Goal: Task Accomplishment & Management: Complete application form

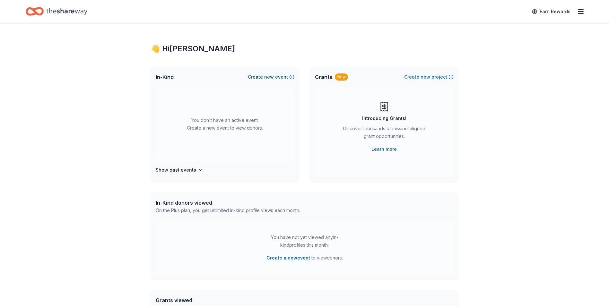
click at [276, 76] on button "Create new event" at bounding box center [271, 77] width 47 height 8
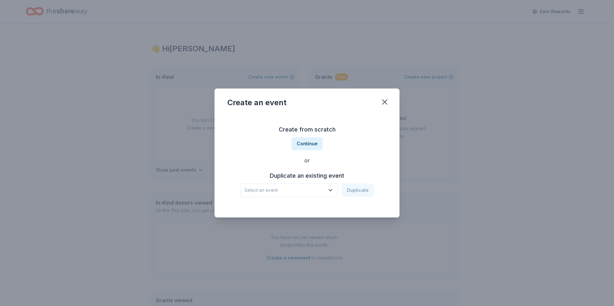
click at [308, 191] on span "Select an event" at bounding box center [284, 191] width 80 height 8
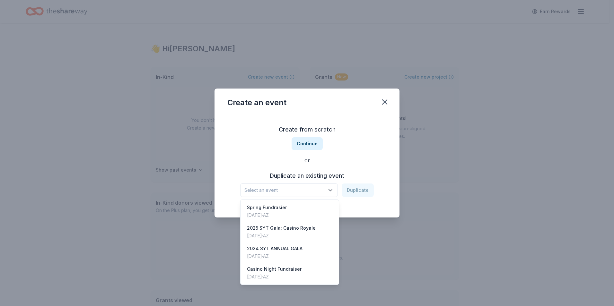
click at [309, 146] on div "Create from scratch Continue or Duplicate an existing event Select an event Dup…" at bounding box center [306, 160] width 159 height 93
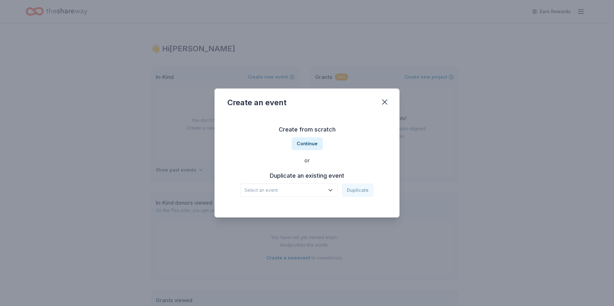
click at [309, 146] on button "Continue" at bounding box center [307, 143] width 31 height 13
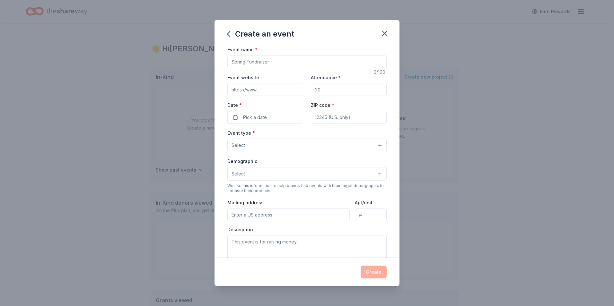
click at [274, 55] on div "Event name *" at bounding box center [306, 57] width 159 height 23
click at [275, 64] on input "Event name *" at bounding box center [306, 62] width 159 height 13
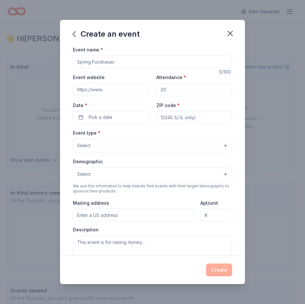
click at [117, 61] on input "Event name *" at bounding box center [152, 61] width 159 height 13
type input "Spotlight Youth Theatre Presents: Family Fun Night"
click at [118, 89] on input "Event website" at bounding box center [111, 89] width 76 height 13
click at [108, 91] on input "sytaz.org" at bounding box center [111, 89] width 76 height 13
drag, startPoint x: 108, startPoint y: 91, endPoint x: 39, endPoint y: 89, distance: 68.4
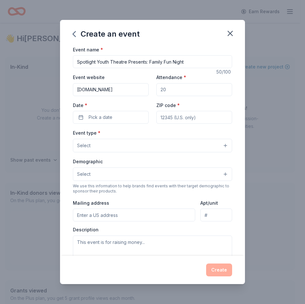
click at [39, 89] on div "Create an event Event name * Spotlight Youth Theatre Presents: Family Fun Night…" at bounding box center [152, 152] width 305 height 304
paste input "https://sytaz.org/"
type input "https://sytaz.org/"
click at [169, 90] on input "Attendance *" at bounding box center [194, 89] width 76 height 13
type input "150"
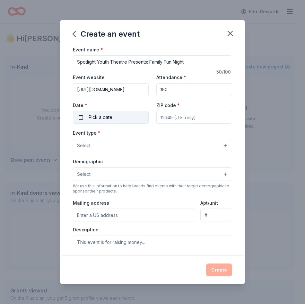
click at [131, 115] on button "Pick a date" at bounding box center [111, 117] width 76 height 13
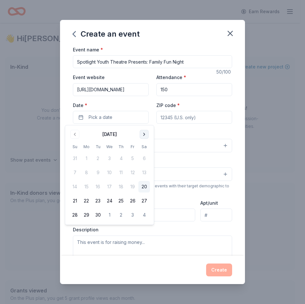
click at [146, 132] on button "Go to next month" at bounding box center [144, 134] width 9 height 9
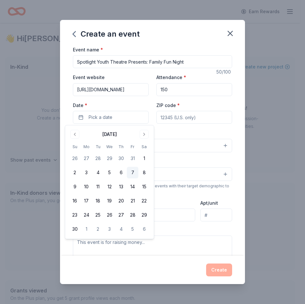
click at [130, 174] on button "7" at bounding box center [133, 173] width 12 height 12
click at [170, 116] on input "ZIP code *" at bounding box center [194, 117] width 76 height 13
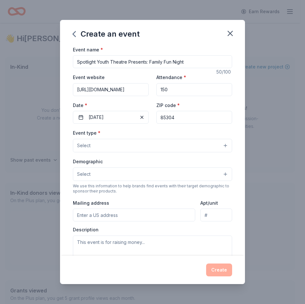
type input "85304"
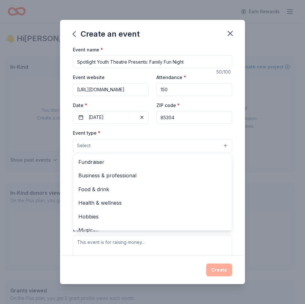
click at [107, 144] on button "Select" at bounding box center [152, 145] width 159 height 13
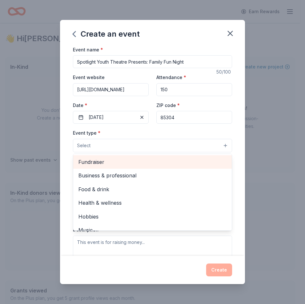
click at [110, 162] on span "Fundraiser" at bounding box center [152, 162] width 148 height 8
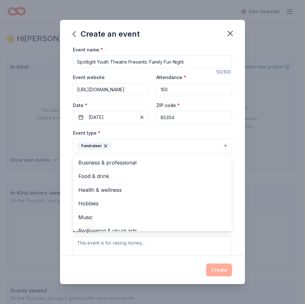
click at [230, 161] on div "Event name * Spotlight Youth Theatre Presents: Family Fun Night 50 /100 Event w…" at bounding box center [152, 151] width 185 height 210
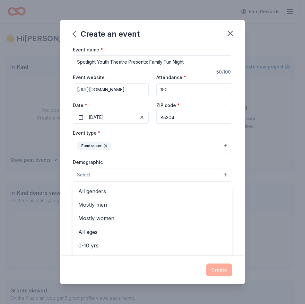
click at [110, 178] on button "Select" at bounding box center [152, 174] width 159 height 13
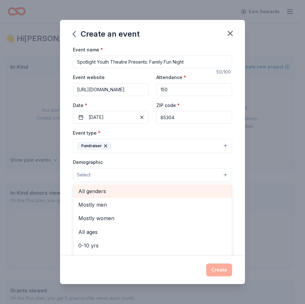
click at [108, 193] on span "All genders" at bounding box center [152, 191] width 148 height 8
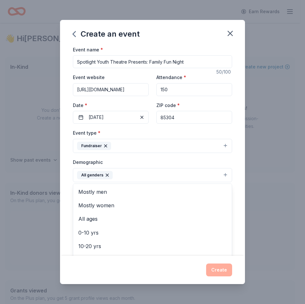
click at [67, 196] on div "Event name * Spotlight Youth Theatre Presents: Family Fun Night 50 /100 Event w…" at bounding box center [152, 151] width 185 height 210
click at [140, 174] on button "All genders" at bounding box center [152, 175] width 159 height 14
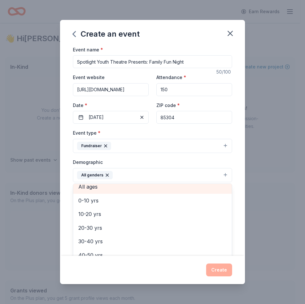
scroll to position [29, 0]
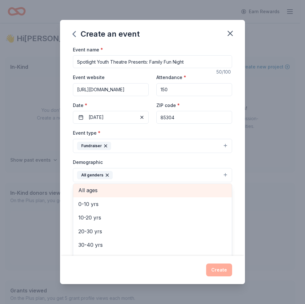
click at [102, 188] on span "All ages" at bounding box center [152, 190] width 148 height 8
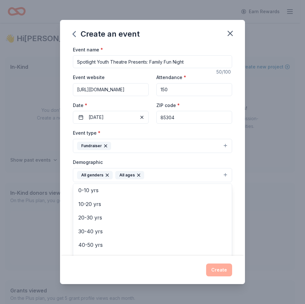
click at [67, 190] on div "Event name * Spotlight Youth Theatre Presents: Family Fun Night 50 /100 Event w…" at bounding box center [152, 151] width 185 height 210
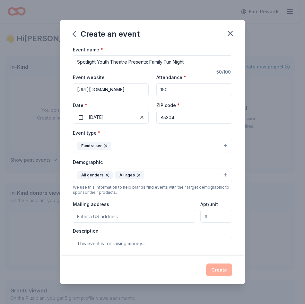
scroll to position [32, 0]
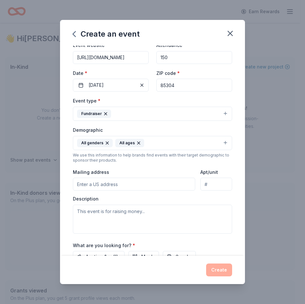
click at [116, 180] on input "Mailing address" at bounding box center [134, 184] width 122 height 13
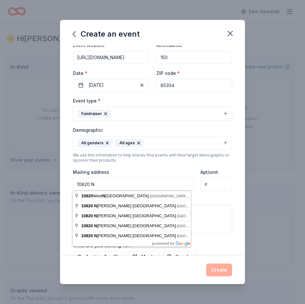
drag, startPoint x: 100, startPoint y: 182, endPoint x: 41, endPoint y: 183, distance: 59.1
click at [41, 183] on div "Create an event Event name * Spotlight Youth Theatre Presents: Family Fun Night…" at bounding box center [152, 152] width 305 height 304
paste input "620 N 43rd Ave"
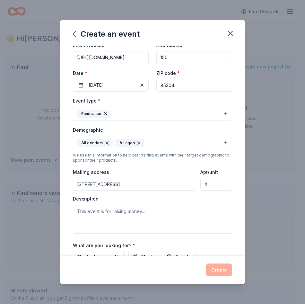
click at [140, 183] on input "10620 N 43rd Ave" at bounding box center [134, 184] width 122 height 13
type input "10620 North 43rd Avenue, Glendale, AZ, 85304"
click at [171, 198] on div "Description" at bounding box center [152, 215] width 159 height 38
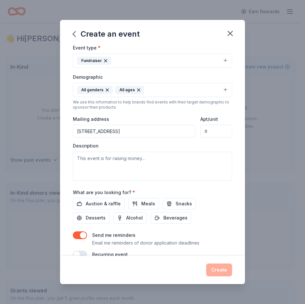
scroll to position [96, 0]
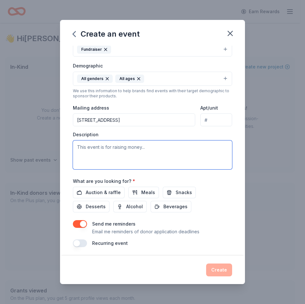
click at [133, 143] on textarea at bounding box center [152, 154] width 159 height 29
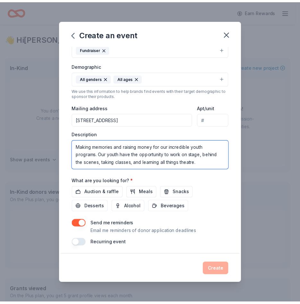
scroll to position [98, 0]
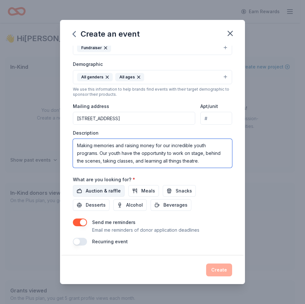
type textarea "Making memories and raising money for our incredible youth programs. Our youth …"
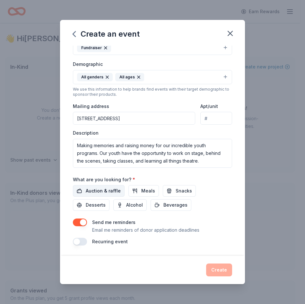
click at [102, 190] on span "Auction & raffle" at bounding box center [103, 191] width 35 height 8
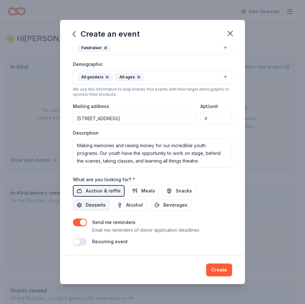
click at [95, 201] on span "Desserts" at bounding box center [96, 205] width 20 height 8
click at [143, 187] on span "Meals" at bounding box center [148, 191] width 14 height 8
click at [179, 206] on span "Beverages" at bounding box center [175, 205] width 24 height 8
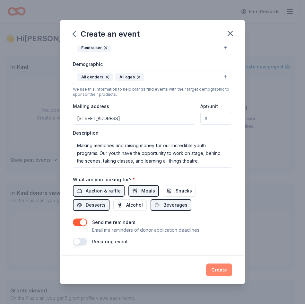
click at [228, 265] on button "Create" at bounding box center [219, 269] width 26 height 13
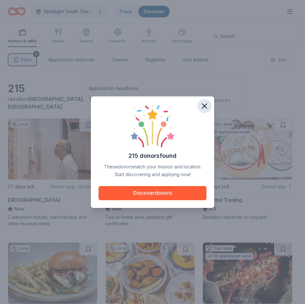
click at [205, 106] on icon "button" at bounding box center [204, 106] width 4 height 4
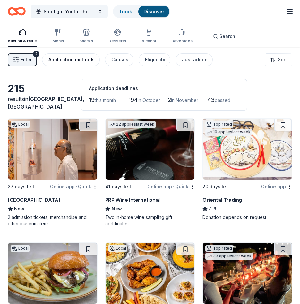
click at [81, 62] on div "Application methods" at bounding box center [71, 60] width 46 height 8
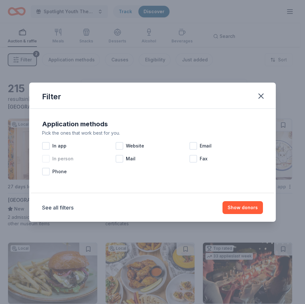
click at [49, 159] on div at bounding box center [46, 159] width 8 height 8
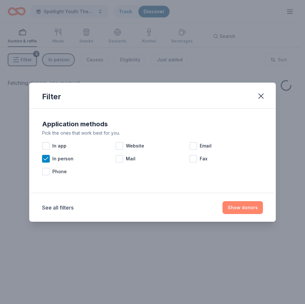
click at [236, 205] on button "Show donors" at bounding box center [242, 207] width 40 height 13
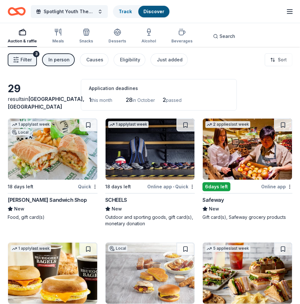
click at [62, 159] on img at bounding box center [52, 148] width 89 height 61
click at [285, 10] on div "Spotlight Youth Theatre Presents: Family Fun Night Track Discover Earn Rewards" at bounding box center [150, 11] width 285 height 15
click at [293, 10] on icon "button" at bounding box center [290, 12] width 8 height 8
click at [269, 152] on img at bounding box center [247, 148] width 89 height 61
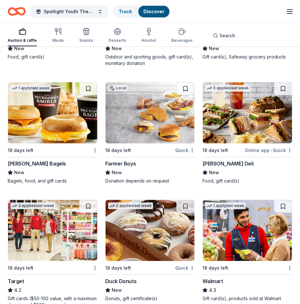
scroll to position [161, 0]
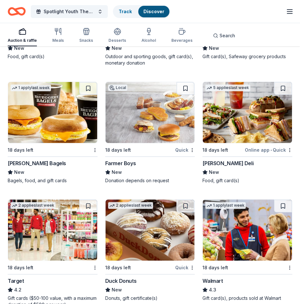
click at [68, 241] on img at bounding box center [52, 229] width 89 height 61
click at [93, 117] on img at bounding box center [52, 112] width 89 height 61
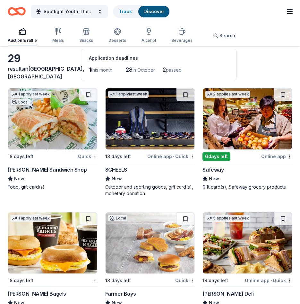
scroll to position [0, 0]
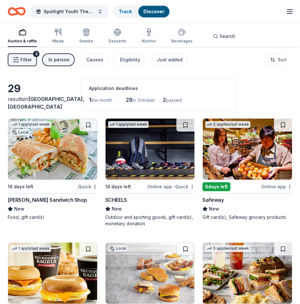
click at [256, 153] on img at bounding box center [247, 148] width 89 height 61
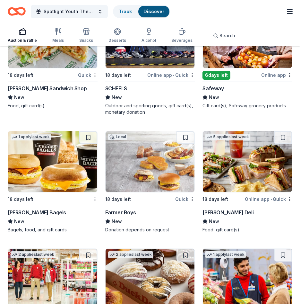
scroll to position [128, 0]
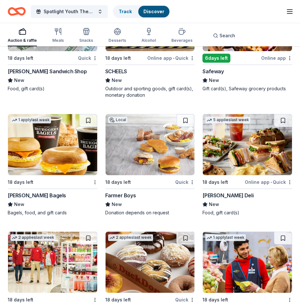
click at [166, 161] on img at bounding box center [150, 144] width 89 height 61
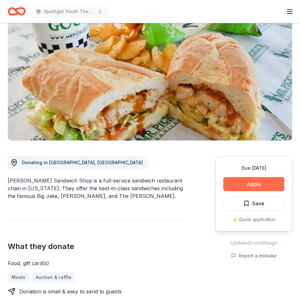
scroll to position [64, 0]
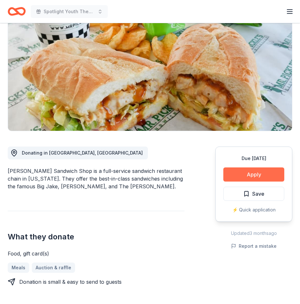
click at [242, 170] on button "Apply" at bounding box center [253, 174] width 61 height 14
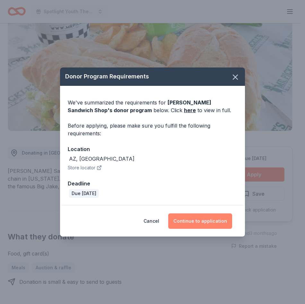
click at [214, 216] on button "Continue to application" at bounding box center [200, 220] width 64 height 15
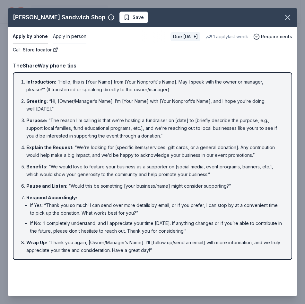
click at [75, 37] on button "Apply in person" at bounding box center [69, 36] width 33 height 13
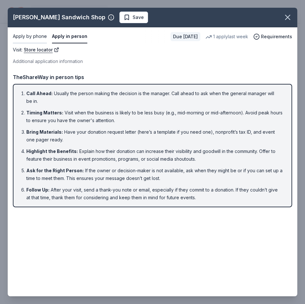
click at [43, 39] on button "Apply by phone" at bounding box center [30, 36] width 34 height 13
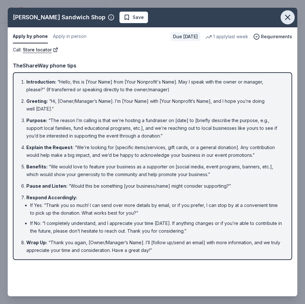
drag, startPoint x: 288, startPoint y: 17, endPoint x: 281, endPoint y: 12, distance: 8.7
click at [286, 17] on icon "button" at bounding box center [287, 17] width 9 height 9
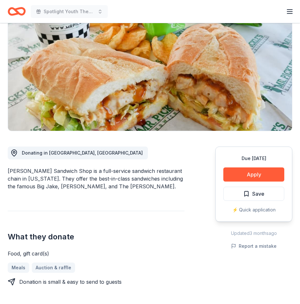
click at [286, 12] on icon "button" at bounding box center [290, 12] width 8 height 8
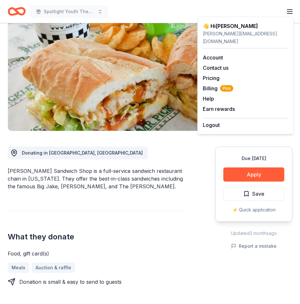
click at [135, 228] on div "What they donate Food, gift card(s) Meals Auction & raffle Donation is small & …" at bounding box center [96, 248] width 177 height 75
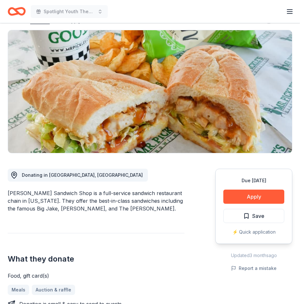
scroll to position [0, 0]
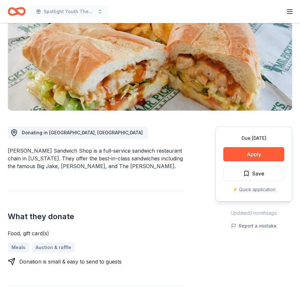
scroll to position [96, 0]
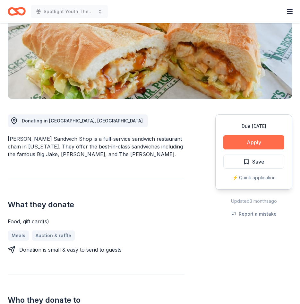
click at [272, 141] on button "Apply" at bounding box center [253, 142] width 61 height 14
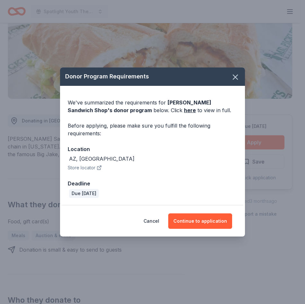
click at [154, 110] on div "We've summarized the requirements for Mr. Pickle's Sandwich Shop 's donor progr…" at bounding box center [153, 106] width 170 height 15
click at [184, 112] on link "here" at bounding box center [190, 110] width 12 height 8
click at [230, 75] on button "button" at bounding box center [235, 77] width 14 height 14
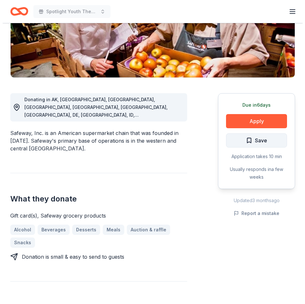
scroll to position [161, 0]
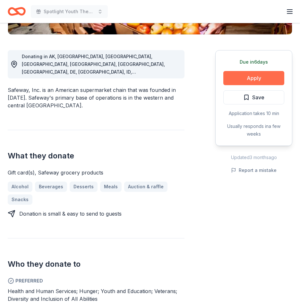
click at [259, 80] on button "Apply" at bounding box center [253, 78] width 61 height 14
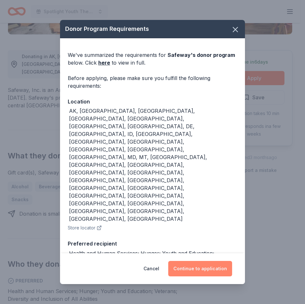
click at [195, 262] on button "Continue to application" at bounding box center [200, 268] width 64 height 15
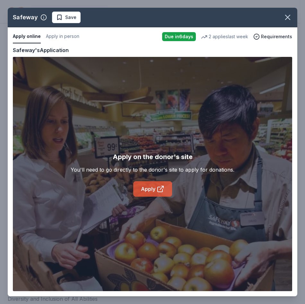
click at [155, 193] on link "Apply" at bounding box center [152, 188] width 39 height 15
click at [69, 34] on button "Apply in person" at bounding box center [62, 36] width 33 height 13
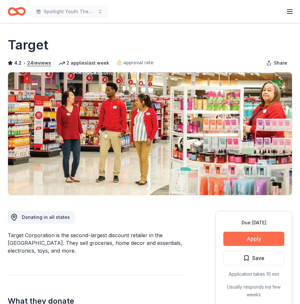
click at [254, 238] on button "Apply" at bounding box center [253, 238] width 61 height 14
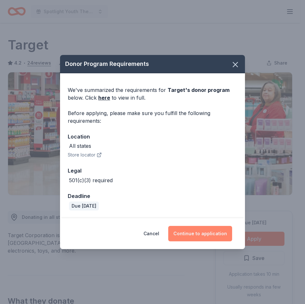
click at [191, 234] on button "Continue to application" at bounding box center [200, 233] width 64 height 15
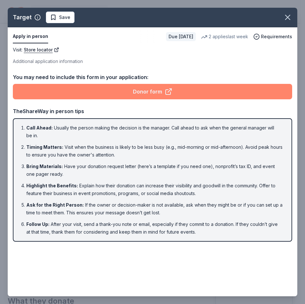
click at [140, 91] on link "Donor form" at bounding box center [152, 91] width 279 height 15
click at [155, 92] on link "Donor form" at bounding box center [152, 91] width 279 height 15
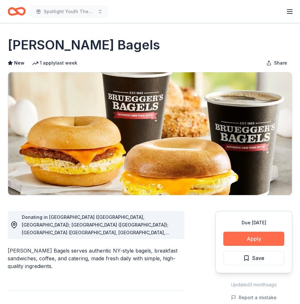
click at [252, 241] on button "Apply" at bounding box center [253, 238] width 61 height 14
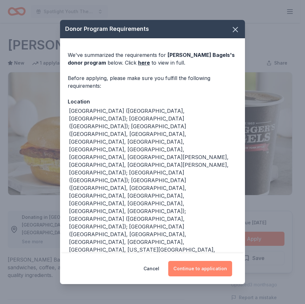
click at [205, 272] on button "Continue to application" at bounding box center [200, 268] width 64 height 15
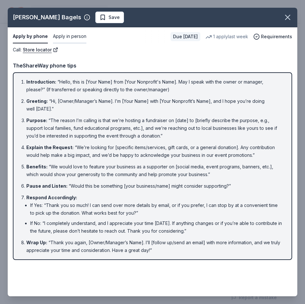
click at [64, 34] on button "Apply in person" at bounding box center [69, 36] width 33 height 13
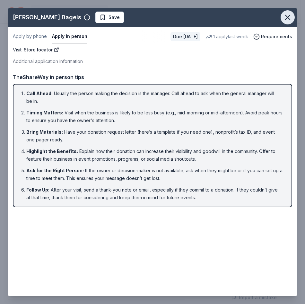
click at [290, 17] on icon "button" at bounding box center [287, 17] width 9 height 9
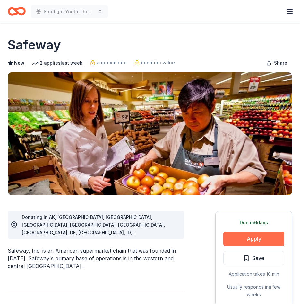
click at [263, 241] on button "Apply" at bounding box center [253, 238] width 61 height 14
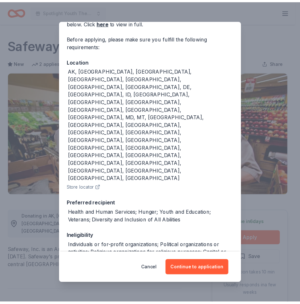
scroll to position [42, 0]
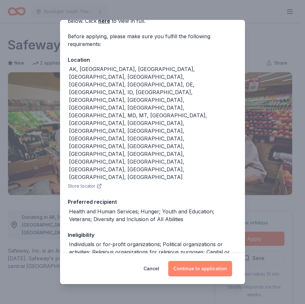
click at [198, 272] on button "Continue to application" at bounding box center [200, 268] width 64 height 15
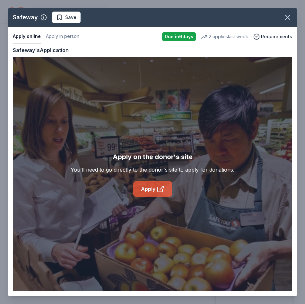
click at [147, 191] on link "Apply" at bounding box center [152, 188] width 39 height 15
drag, startPoint x: 289, startPoint y: 20, endPoint x: 254, endPoint y: 11, distance: 36.1
click at [289, 19] on icon "button" at bounding box center [287, 17] width 9 height 9
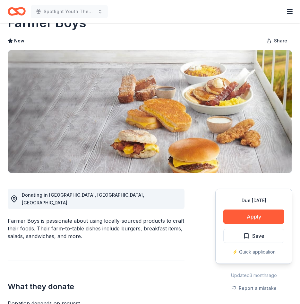
scroll to position [64, 0]
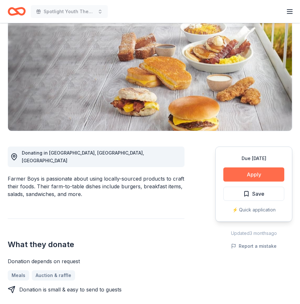
click at [255, 173] on button "Apply" at bounding box center [253, 174] width 61 height 14
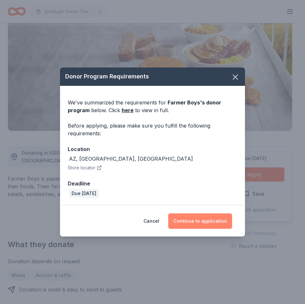
click at [189, 221] on button "Continue to application" at bounding box center [200, 220] width 64 height 15
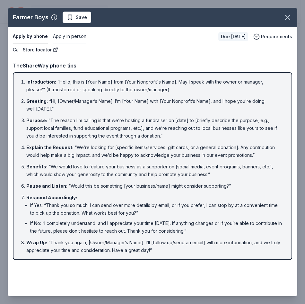
click at [70, 37] on button "Apply in person" at bounding box center [69, 36] width 33 height 13
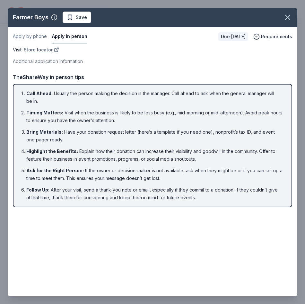
click at [37, 47] on link "Store locator" at bounding box center [41, 50] width 35 height 8
click at [287, 16] on icon "button" at bounding box center [287, 17] width 9 height 9
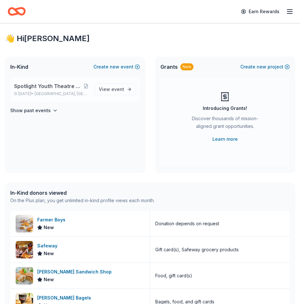
click at [59, 93] on span "[GEOGRAPHIC_DATA], [GEOGRAPHIC_DATA]" at bounding box center [62, 93] width 55 height 5
click at [108, 88] on span "View event" at bounding box center [111, 89] width 25 height 8
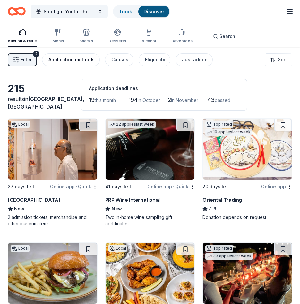
click at [68, 60] on div "Application methods" at bounding box center [71, 60] width 46 height 8
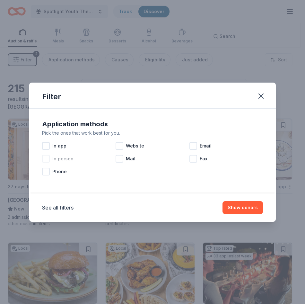
click at [47, 157] on div at bounding box center [46, 159] width 8 height 8
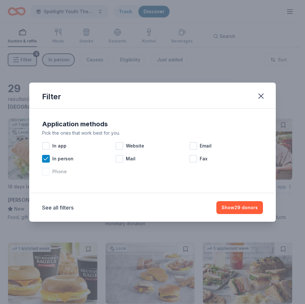
click at [47, 173] on div at bounding box center [46, 172] width 8 height 8
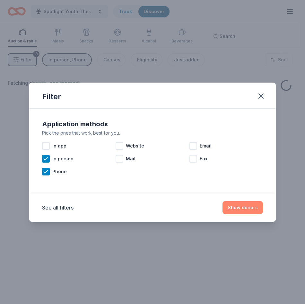
click at [251, 208] on button "Show donors" at bounding box center [242, 207] width 40 height 13
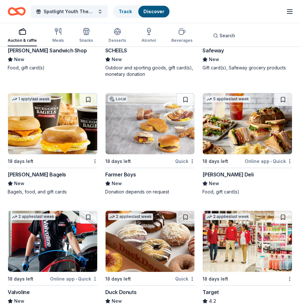
scroll to position [161, 0]
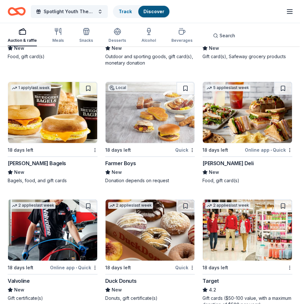
click at [247, 126] on img at bounding box center [247, 112] width 89 height 61
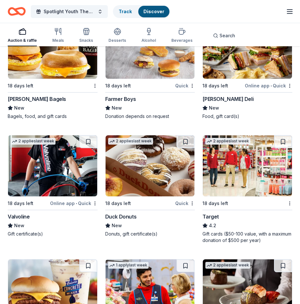
scroll to position [257, 0]
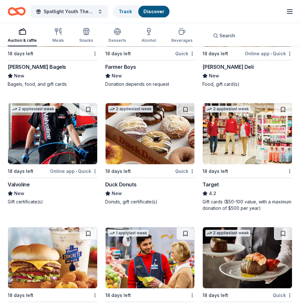
click at [165, 148] on img at bounding box center [150, 133] width 89 height 61
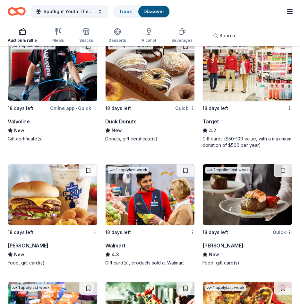
scroll to position [321, 0]
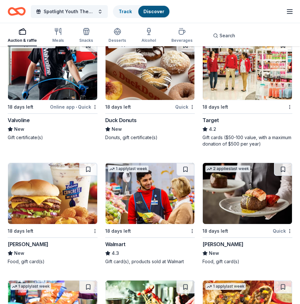
click at [76, 201] on img at bounding box center [52, 193] width 89 height 61
click at [137, 211] on img at bounding box center [150, 193] width 89 height 61
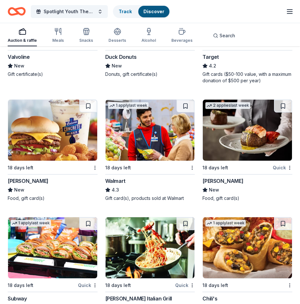
scroll to position [385, 0]
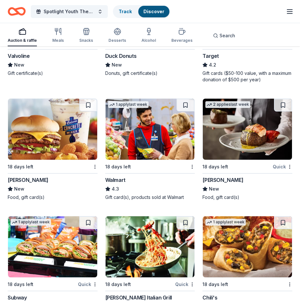
click at [243, 119] on img at bounding box center [247, 129] width 89 height 61
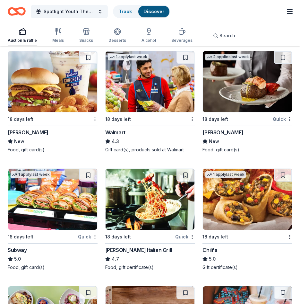
scroll to position [449, 0]
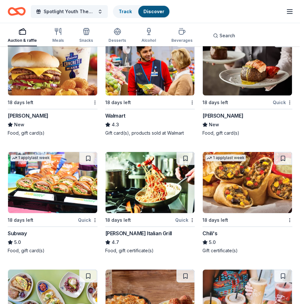
click at [52, 189] on img at bounding box center [52, 182] width 89 height 61
click at [164, 173] on img at bounding box center [150, 182] width 89 height 61
click at [239, 176] on img at bounding box center [247, 182] width 89 height 61
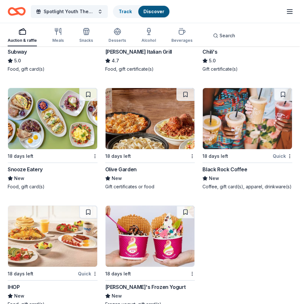
scroll to position [642, 0]
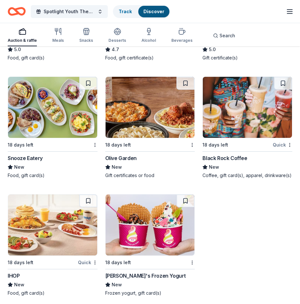
click at [60, 110] on img at bounding box center [52, 107] width 89 height 61
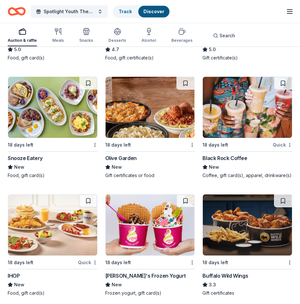
click at [166, 106] on img at bounding box center [150, 107] width 89 height 61
click at [254, 95] on img at bounding box center [247, 107] width 89 height 61
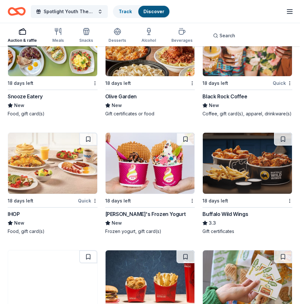
scroll to position [738, 0]
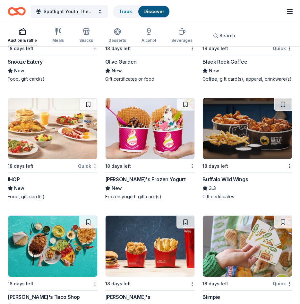
click at [78, 141] on img at bounding box center [52, 128] width 89 height 61
click at [149, 126] on img at bounding box center [150, 128] width 89 height 61
click at [236, 115] on img at bounding box center [247, 128] width 89 height 61
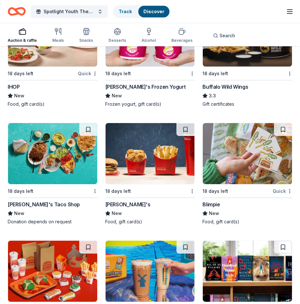
scroll to position [835, 0]
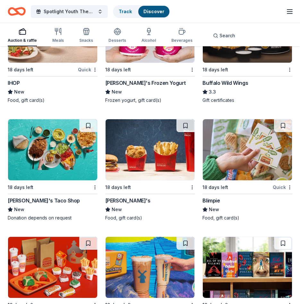
click at [63, 151] on img at bounding box center [52, 149] width 89 height 61
click at [156, 162] on img at bounding box center [150, 149] width 89 height 61
click at [252, 156] on img at bounding box center [247, 149] width 89 height 61
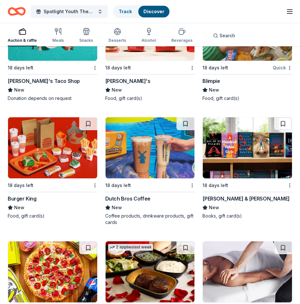
scroll to position [995, 0]
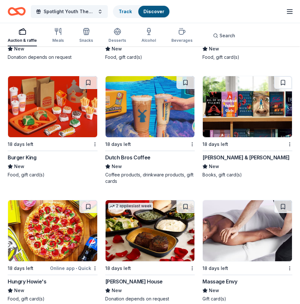
click at [48, 98] on img at bounding box center [52, 106] width 89 height 61
click at [150, 106] on img at bounding box center [150, 106] width 89 height 61
drag, startPoint x: 268, startPoint y: 113, endPoint x: 265, endPoint y: 111, distance: 4.0
click at [267, 113] on img at bounding box center [247, 106] width 89 height 61
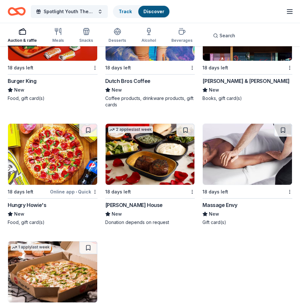
scroll to position [1092, 0]
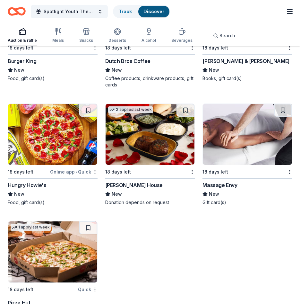
click at [34, 125] on img at bounding box center [52, 134] width 89 height 61
click at [169, 144] on img at bounding box center [150, 134] width 89 height 61
click at [247, 132] on img at bounding box center [247, 134] width 89 height 61
click at [48, 254] on img at bounding box center [52, 251] width 89 height 61
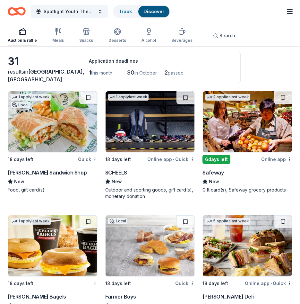
scroll to position [0, 0]
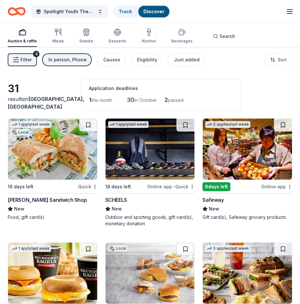
click at [59, 58] on div "In person, Phone" at bounding box center [67, 60] width 38 height 8
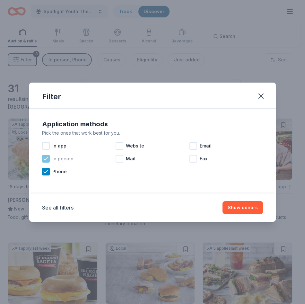
click at [48, 159] on icon at bounding box center [46, 158] width 6 height 6
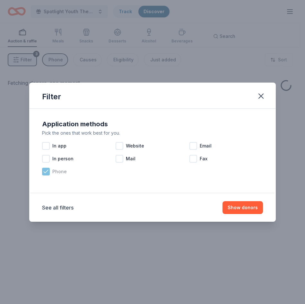
click at [46, 170] on icon at bounding box center [46, 171] width 6 height 6
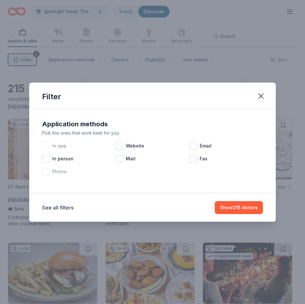
click at [45, 146] on div at bounding box center [46, 146] width 8 height 8
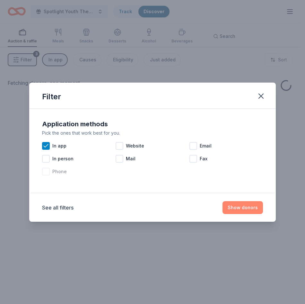
drag, startPoint x: 247, startPoint y: 206, endPoint x: 245, endPoint y: 203, distance: 4.0
click at [247, 206] on button "Show donors" at bounding box center [242, 207] width 40 height 13
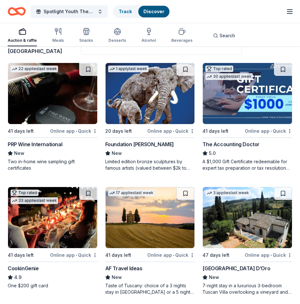
scroll to position [55, 0]
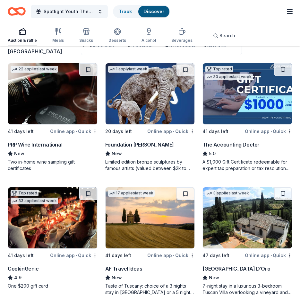
click at [150, 103] on img at bounding box center [150, 93] width 89 height 61
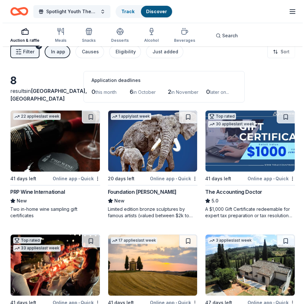
scroll to position [0, 0]
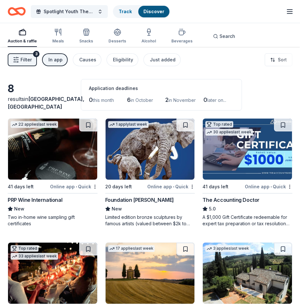
click at [50, 61] on div "In app" at bounding box center [55, 60] width 14 height 8
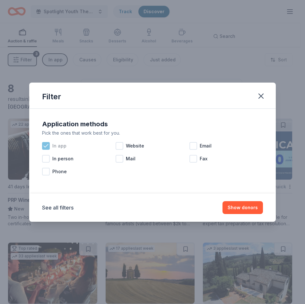
click at [46, 147] on icon at bounding box center [46, 146] width 6 height 6
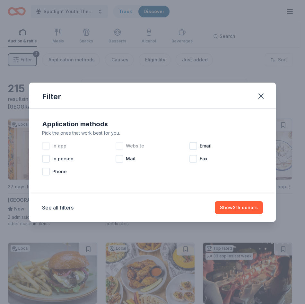
click at [117, 146] on div at bounding box center [120, 146] width 8 height 8
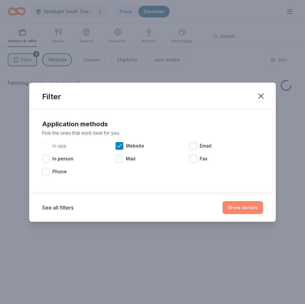
click at [245, 205] on button "Show donors" at bounding box center [242, 207] width 40 height 13
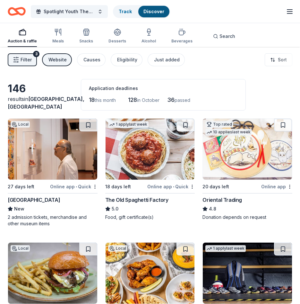
click at [16, 56] on div "Filter 3 Website Causes Eligibility Just added Sort" at bounding box center [150, 60] width 300 height 26
click at [18, 59] on icon "button" at bounding box center [16, 60] width 6 height 6
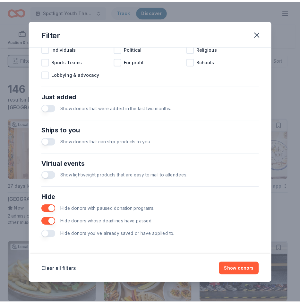
scroll to position [213, 0]
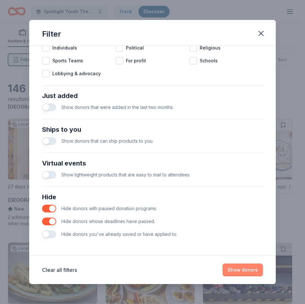
click at [244, 267] on button "Show donors" at bounding box center [242, 269] width 40 height 13
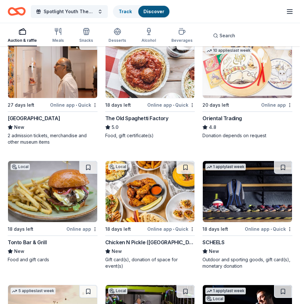
scroll to position [96, 0]
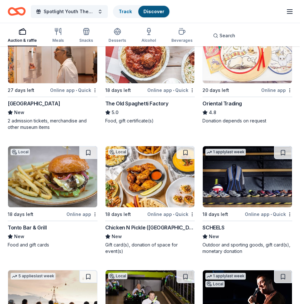
click at [226, 70] on img at bounding box center [247, 52] width 89 height 61
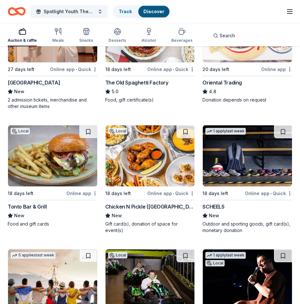
scroll to position [128, 0]
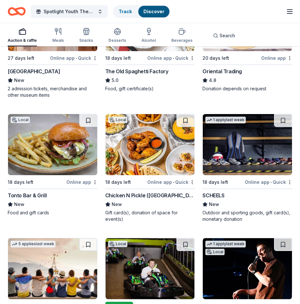
click at [71, 152] on img at bounding box center [52, 144] width 89 height 61
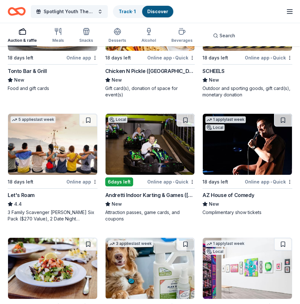
scroll to position [257, 0]
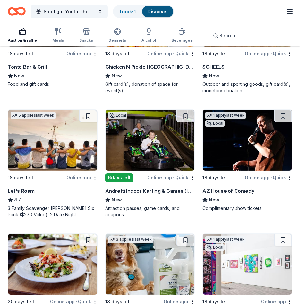
click at [60, 151] on img at bounding box center [52, 139] width 89 height 61
click at [158, 154] on img at bounding box center [150, 139] width 89 height 61
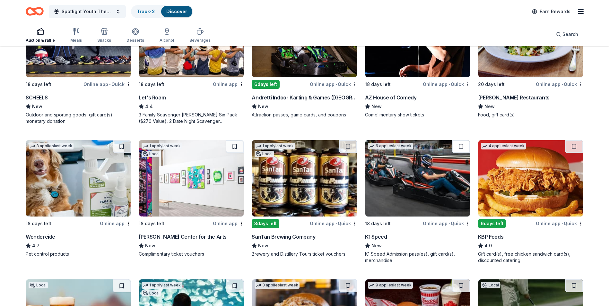
click at [300, 148] on button at bounding box center [461, 146] width 18 height 13
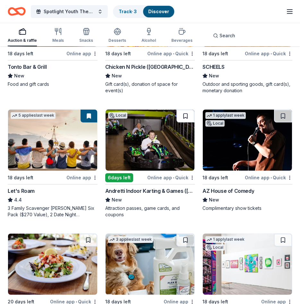
click at [183, 117] on button at bounding box center [186, 115] width 18 height 13
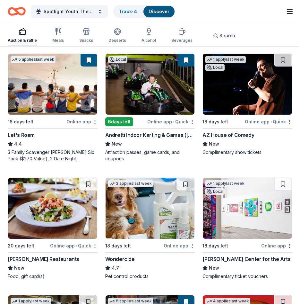
scroll to position [353, 0]
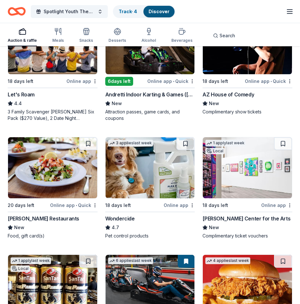
click at [58, 181] on img at bounding box center [52, 167] width 89 height 61
click at [85, 139] on button at bounding box center [88, 143] width 18 height 13
click at [267, 165] on img at bounding box center [247, 167] width 89 height 61
click at [280, 144] on button at bounding box center [283, 143] width 18 height 13
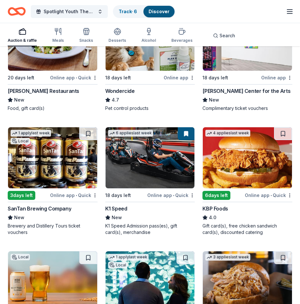
scroll to position [482, 0]
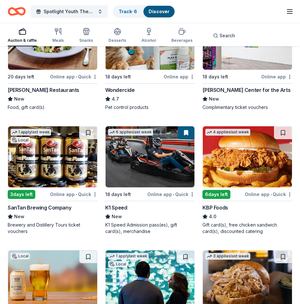
click at [37, 150] on img at bounding box center [52, 156] width 89 height 61
click at [163, 149] on img at bounding box center [150, 156] width 89 height 61
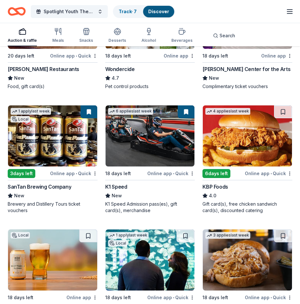
scroll to position [514, 0]
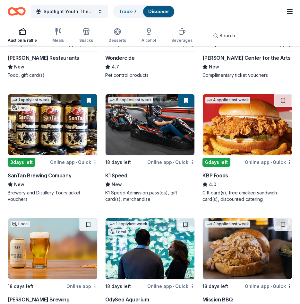
click at [251, 129] on img at bounding box center [247, 124] width 89 height 61
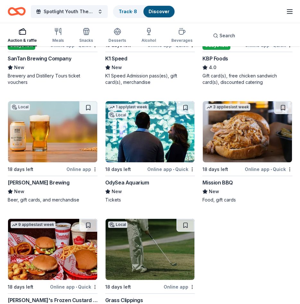
scroll to position [642, 0]
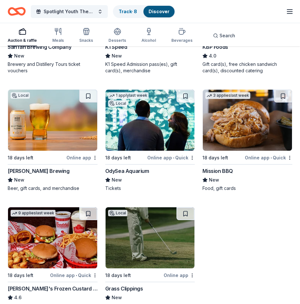
click at [83, 125] on img at bounding box center [52, 120] width 89 height 61
click at [158, 122] on img at bounding box center [150, 120] width 89 height 61
click at [184, 93] on button at bounding box center [186, 96] width 18 height 13
click at [245, 121] on img at bounding box center [247, 120] width 89 height 61
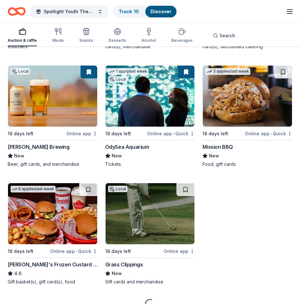
scroll to position [699, 0]
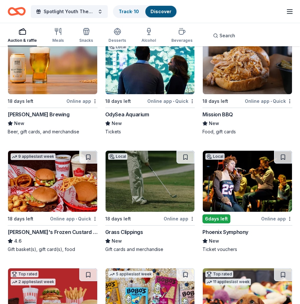
click at [44, 186] on img at bounding box center [52, 181] width 89 height 61
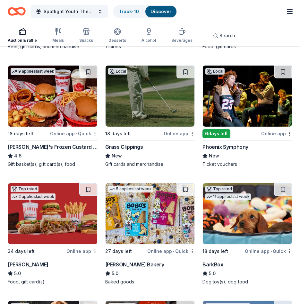
scroll to position [795, 0]
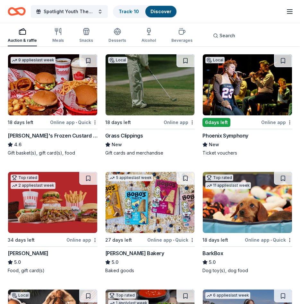
click at [241, 81] on img at bounding box center [247, 84] width 89 height 61
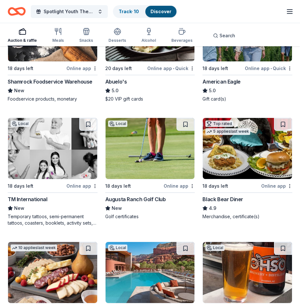
scroll to position [1116, 0]
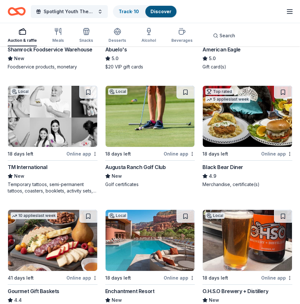
click at [231, 124] on img at bounding box center [247, 116] width 89 height 61
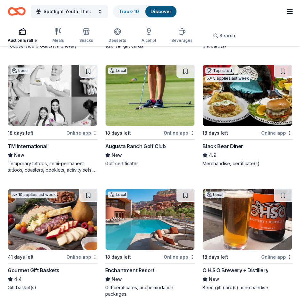
scroll to position [1148, 0]
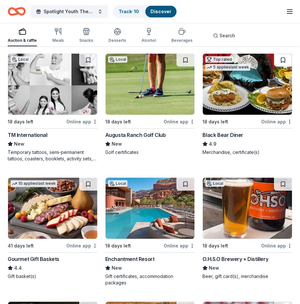
click at [288, 59] on button at bounding box center [283, 60] width 18 height 13
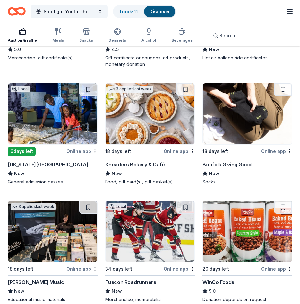
scroll to position [1931, 0]
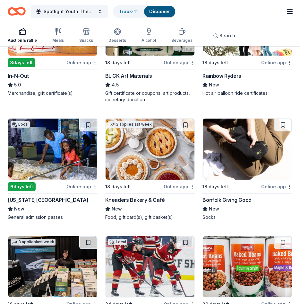
click at [69, 163] on img at bounding box center [52, 148] width 89 height 61
click at [89, 124] on button at bounding box center [88, 124] width 18 height 13
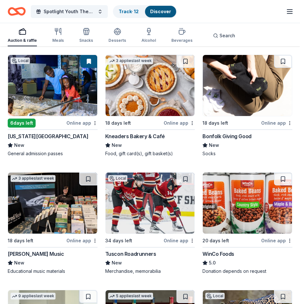
scroll to position [1996, 0]
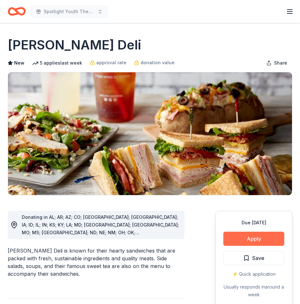
click at [243, 240] on button "Apply" at bounding box center [253, 238] width 61 height 14
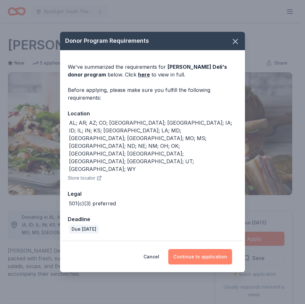
click at [203, 249] on button "Continue to application" at bounding box center [200, 256] width 64 height 15
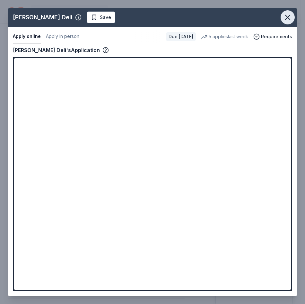
click at [288, 18] on icon "button" at bounding box center [287, 17] width 9 height 9
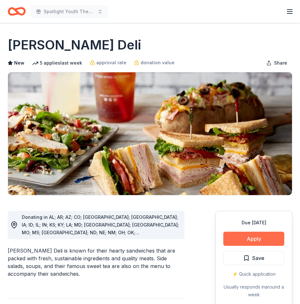
click at [255, 239] on button "Apply" at bounding box center [253, 238] width 61 height 14
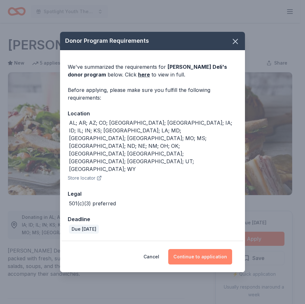
click at [194, 249] on button "Continue to application" at bounding box center [200, 256] width 64 height 15
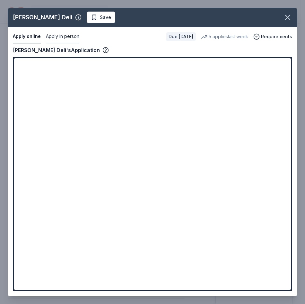
click at [65, 35] on button "Apply in person" at bounding box center [62, 36] width 33 height 13
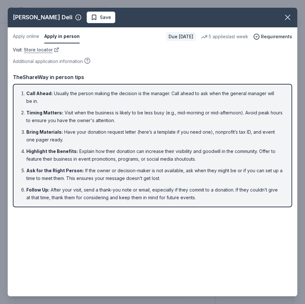
click at [37, 48] on link "Store locator" at bounding box center [41, 50] width 35 height 8
click at [292, 17] on button "button" at bounding box center [288, 17] width 14 height 14
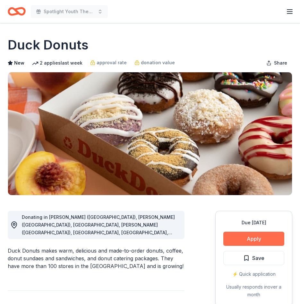
click at [256, 243] on button "Apply" at bounding box center [253, 238] width 61 height 14
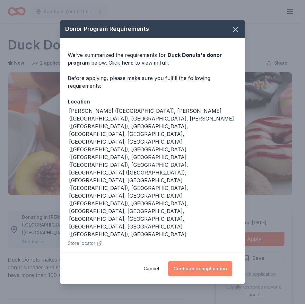
click at [217, 261] on button "Continue to application" at bounding box center [200, 268] width 64 height 15
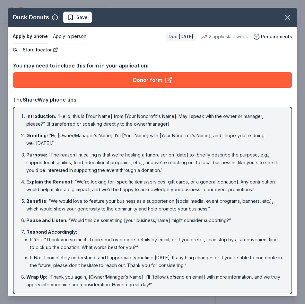
click at [70, 35] on button "Apply in person" at bounding box center [69, 36] width 33 height 13
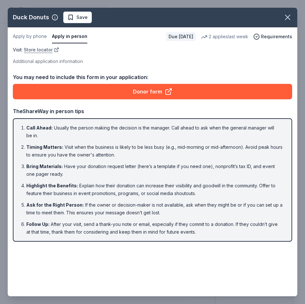
click at [45, 50] on link "Store locator" at bounding box center [41, 50] width 35 height 8
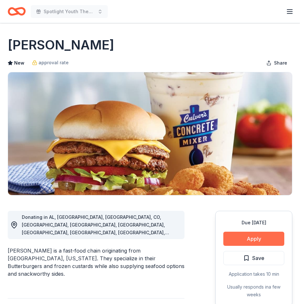
click at [253, 232] on button "Apply" at bounding box center [253, 238] width 61 height 14
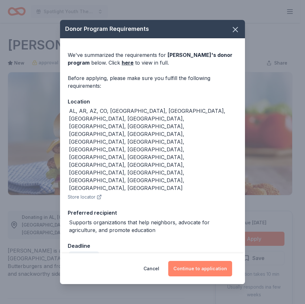
click at [215, 261] on button "Continue to application" at bounding box center [200, 268] width 64 height 15
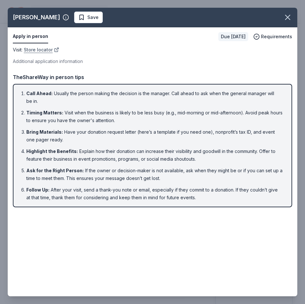
click at [37, 50] on link "Store locator" at bounding box center [41, 50] width 35 height 8
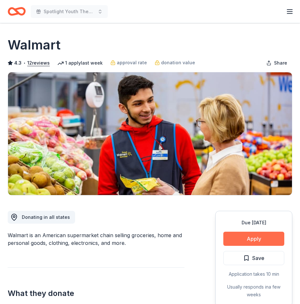
click at [273, 237] on button "Apply" at bounding box center [253, 238] width 61 height 14
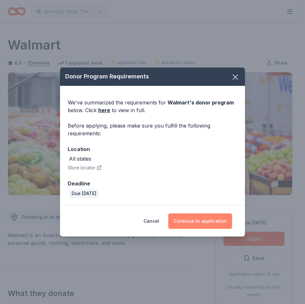
click at [206, 222] on button "Continue to application" at bounding box center [200, 220] width 64 height 15
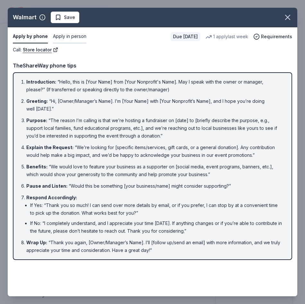
click at [75, 34] on button "Apply in person" at bounding box center [69, 36] width 33 height 13
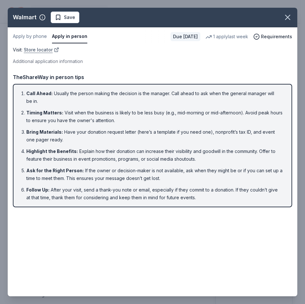
click at [47, 49] on link "Store locator" at bounding box center [41, 50] width 35 height 8
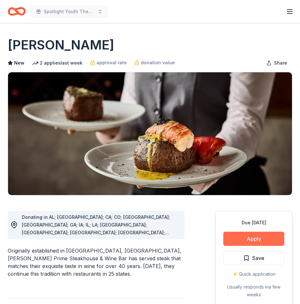
drag, startPoint x: 249, startPoint y: 248, endPoint x: 253, endPoint y: 236, distance: 12.4
click at [249, 246] on div "Due [DATE] Apply Save ⚡️ Quick application Usually responds in a few weeks" at bounding box center [253, 259] width 77 height 96
click at [253, 236] on button "Apply" at bounding box center [253, 238] width 61 height 14
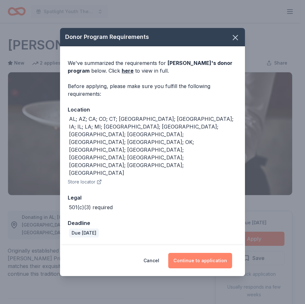
click at [199, 253] on button "Continue to application" at bounding box center [200, 260] width 64 height 15
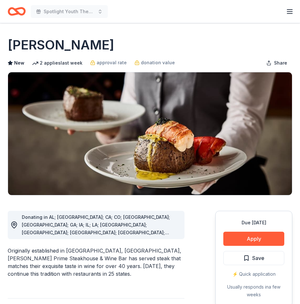
click at [233, 119] on div "Donor Program Requirements We've summarized the requirements for [PERSON_NAME] …" at bounding box center [150, 152] width 176 height 236
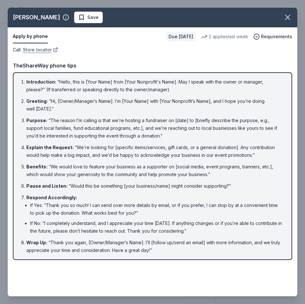
click at [43, 49] on link "Store locator" at bounding box center [40, 50] width 35 height 8
click at [289, 14] on icon "button" at bounding box center [287, 17] width 9 height 9
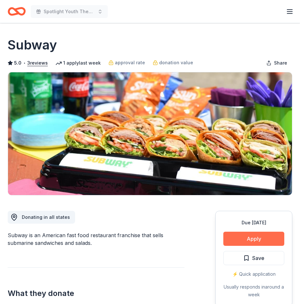
click at [246, 234] on button "Apply" at bounding box center [253, 238] width 61 height 14
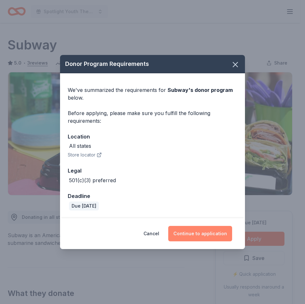
click at [222, 234] on button "Continue to application" at bounding box center [200, 233] width 64 height 15
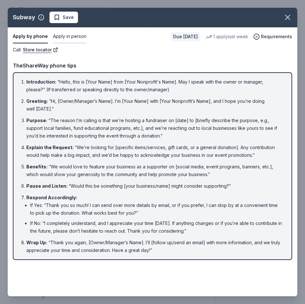
click at [72, 35] on button "Apply in person" at bounding box center [69, 36] width 33 height 13
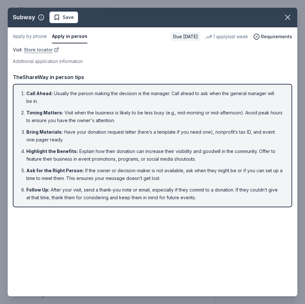
click at [43, 50] on link "Store locator" at bounding box center [41, 50] width 35 height 8
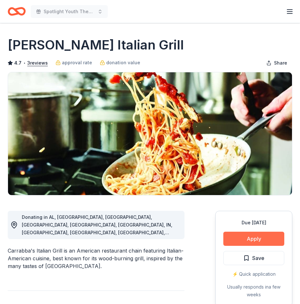
click at [263, 238] on button "Apply" at bounding box center [253, 238] width 61 height 14
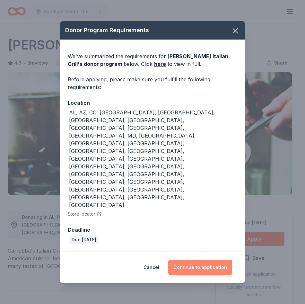
click at [199, 259] on button "Continue to application" at bounding box center [200, 266] width 64 height 15
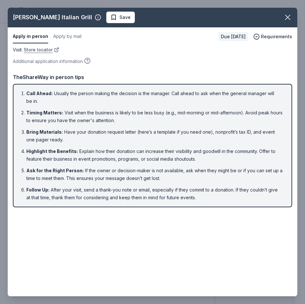
click at [44, 50] on link "Store locator" at bounding box center [41, 50] width 35 height 8
click at [72, 33] on button "Apply by mail" at bounding box center [67, 36] width 28 height 13
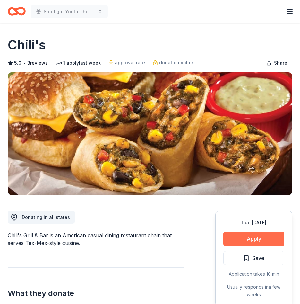
click at [271, 232] on button "Apply" at bounding box center [253, 238] width 61 height 14
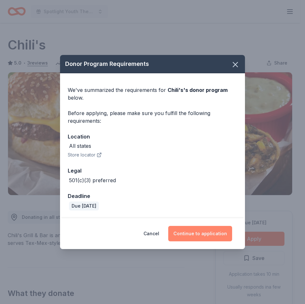
click at [200, 226] on button "Continue to application" at bounding box center [200, 233] width 64 height 15
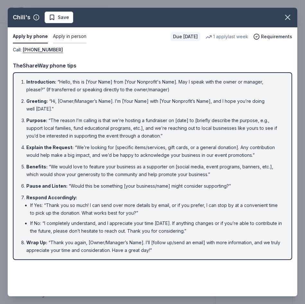
click at [74, 36] on button "Apply in person" at bounding box center [69, 36] width 33 height 13
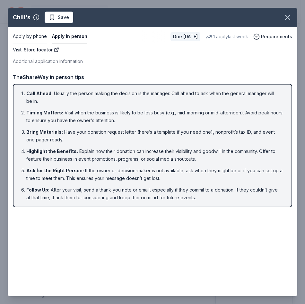
click at [39, 38] on button "Apply by phone" at bounding box center [30, 36] width 34 height 13
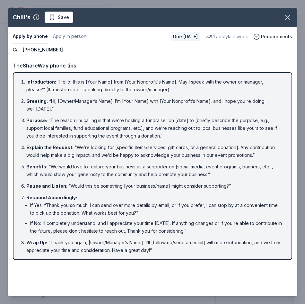
click at [39, 38] on button "Apply by phone" at bounding box center [30, 36] width 35 height 13
click at [57, 37] on button "Apply in person" at bounding box center [69, 36] width 33 height 13
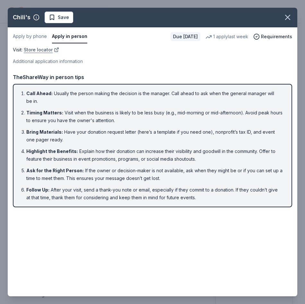
click at [42, 48] on link "Store locator" at bounding box center [41, 50] width 35 height 8
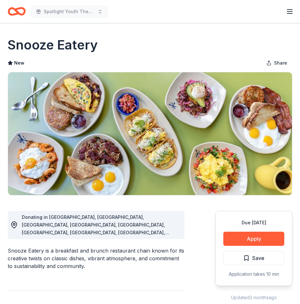
drag, startPoint x: 210, startPoint y: 229, endPoint x: 235, endPoint y: 231, distance: 25.4
drag, startPoint x: 251, startPoint y: 242, endPoint x: 251, endPoint y: 234, distance: 7.7
click at [251, 234] on button "Apply" at bounding box center [253, 238] width 61 height 14
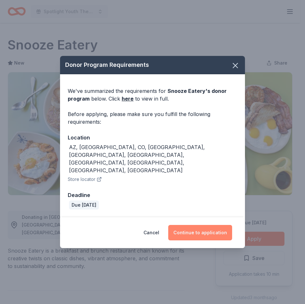
click at [191, 225] on button "Continue to application" at bounding box center [200, 232] width 64 height 15
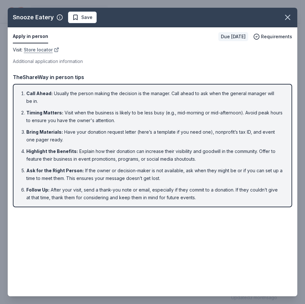
click at [45, 49] on link "Store locator" at bounding box center [41, 50] width 35 height 8
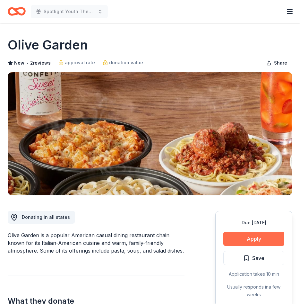
click at [242, 235] on button "Apply" at bounding box center [253, 238] width 61 height 14
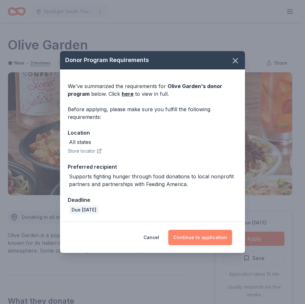
click at [195, 234] on button "Continue to application" at bounding box center [200, 237] width 64 height 15
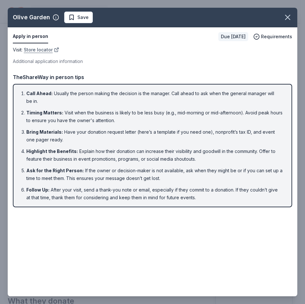
click at [44, 49] on link "Store locator" at bounding box center [41, 50] width 35 height 8
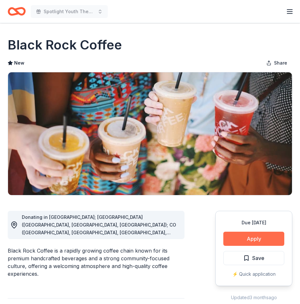
click at [271, 234] on button "Apply" at bounding box center [253, 238] width 61 height 14
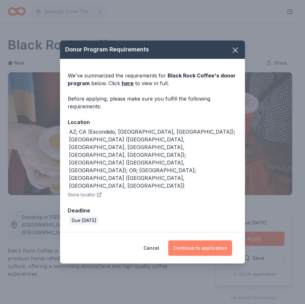
click at [202, 240] on button "Continue to application" at bounding box center [200, 247] width 64 height 15
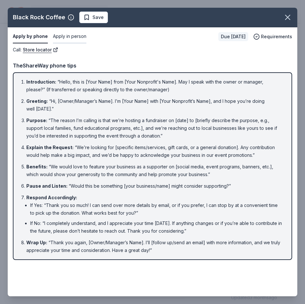
click at [78, 38] on button "Apply in person" at bounding box center [69, 36] width 33 height 13
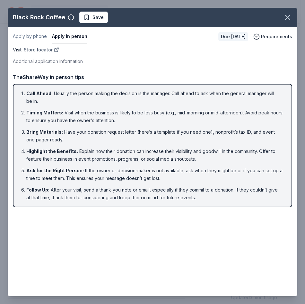
click at [48, 51] on link "Store locator" at bounding box center [41, 50] width 35 height 8
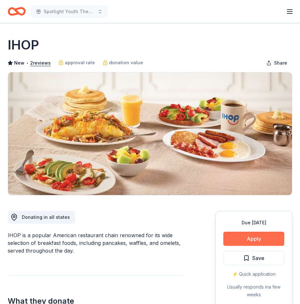
drag, startPoint x: 216, startPoint y: 233, endPoint x: 233, endPoint y: 234, distance: 16.4
click at [225, 234] on div "Due [DATE] Apply Save ⚡️ Quick application Usually responds in a few weeks" at bounding box center [253, 259] width 77 height 96
click at [233, 236] on button "Apply" at bounding box center [253, 238] width 61 height 14
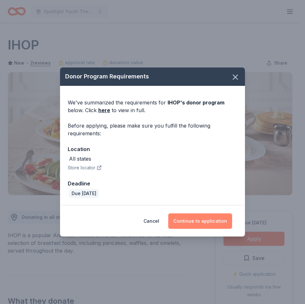
drag, startPoint x: 204, startPoint y: 224, endPoint x: 203, endPoint y: 217, distance: 6.8
click at [203, 223] on button "Continue to application" at bounding box center [200, 220] width 64 height 15
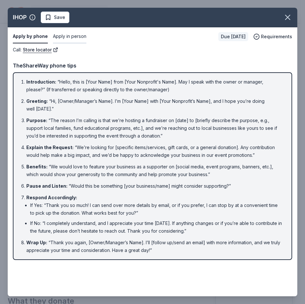
drag, startPoint x: 78, startPoint y: 33, endPoint x: 66, endPoint y: 40, distance: 14.5
click at [77, 33] on button "Apply in person" at bounding box center [69, 36] width 33 height 13
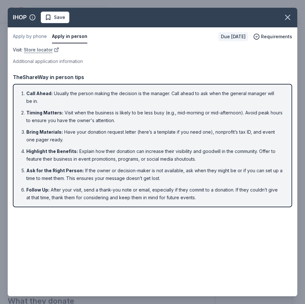
click at [42, 51] on link "Store locator" at bounding box center [41, 50] width 35 height 8
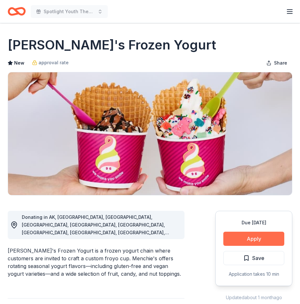
click at [260, 236] on button "Apply" at bounding box center [253, 238] width 61 height 14
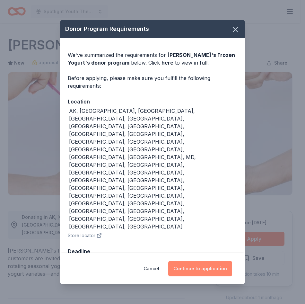
drag, startPoint x: 222, startPoint y: 234, endPoint x: 229, endPoint y: 234, distance: 6.7
click at [225, 261] on button "Continue to application" at bounding box center [200, 268] width 64 height 15
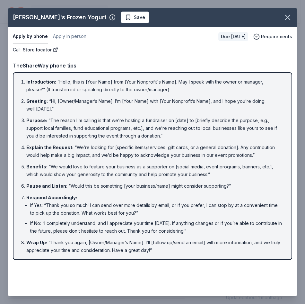
click at [42, 43] on div "Apply by phone Apply in person Due in 18 days Requirements" at bounding box center [153, 36] width 290 height 19
click at [41, 47] on link "Store locator" at bounding box center [40, 50] width 35 height 8
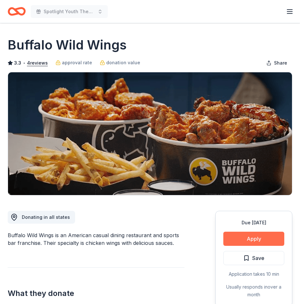
click at [246, 243] on button "Apply" at bounding box center [253, 238] width 61 height 14
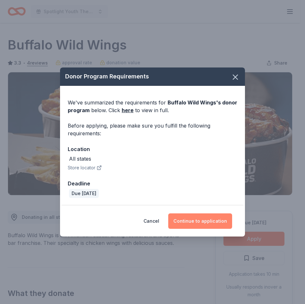
click at [206, 222] on button "Continue to application" at bounding box center [200, 220] width 64 height 15
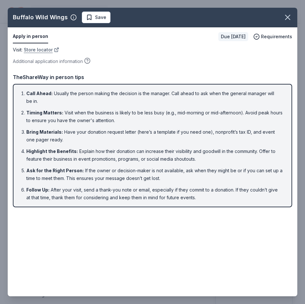
click at [41, 49] on link "Store locator" at bounding box center [41, 50] width 35 height 8
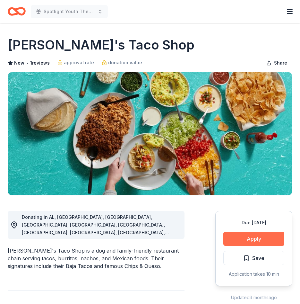
click at [274, 235] on button "Apply" at bounding box center [253, 238] width 61 height 14
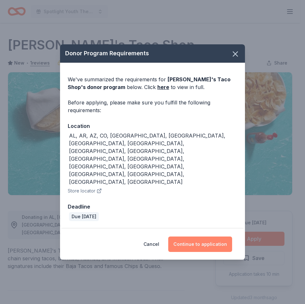
click at [198, 236] on button "Continue to application" at bounding box center [200, 243] width 64 height 15
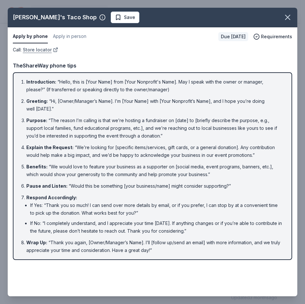
click at [42, 52] on link "Store locator" at bounding box center [40, 50] width 35 height 8
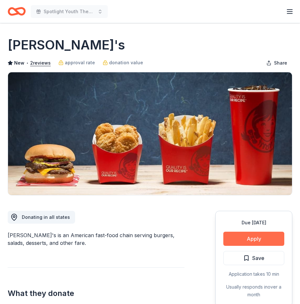
click at [263, 235] on button "Apply" at bounding box center [253, 238] width 61 height 14
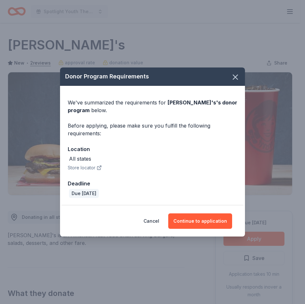
click at [224, 212] on div "Cancel Continue to application" at bounding box center [152, 220] width 185 height 31
click at [219, 217] on button "Continue to application" at bounding box center [200, 220] width 64 height 15
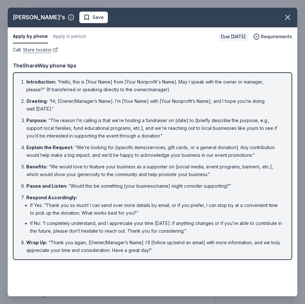
click at [43, 50] on link "Store locator" at bounding box center [40, 50] width 35 height 8
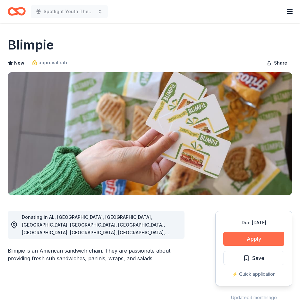
click at [239, 231] on div "Due [DATE] Apply Save ⚡️ Quick application" at bounding box center [253, 248] width 77 height 75
click at [235, 236] on button "Apply" at bounding box center [253, 238] width 61 height 14
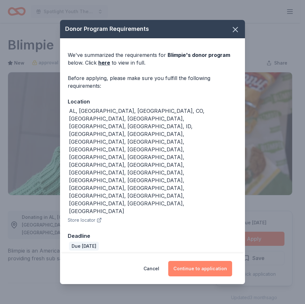
click at [188, 261] on button "Continue to application" at bounding box center [200, 268] width 64 height 15
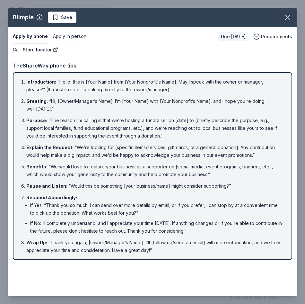
click at [77, 36] on button "Apply in person" at bounding box center [69, 36] width 33 height 13
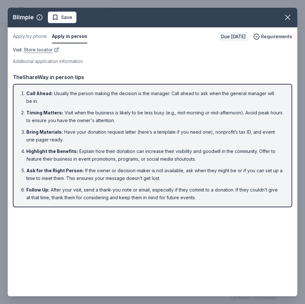
click at [40, 48] on link "Store locator" at bounding box center [41, 50] width 35 height 8
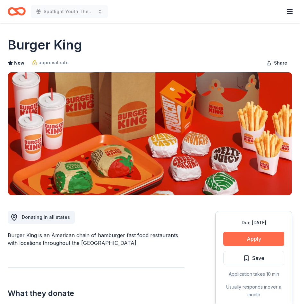
drag, startPoint x: 255, startPoint y: 231, endPoint x: 253, endPoint y: 235, distance: 4.5
click at [253, 235] on div "Due in 18 days Apply Save Application takes 10 min Usually responds in over a m…" at bounding box center [253, 259] width 77 height 96
click at [253, 235] on button "Apply" at bounding box center [253, 238] width 61 height 14
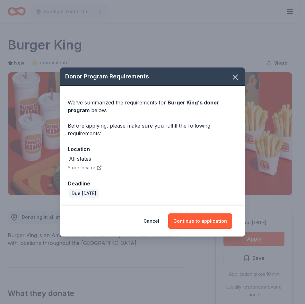
click at [230, 230] on div "Cancel Continue to application" at bounding box center [152, 220] width 185 height 31
click at [210, 217] on button "Continue to application" at bounding box center [200, 220] width 64 height 15
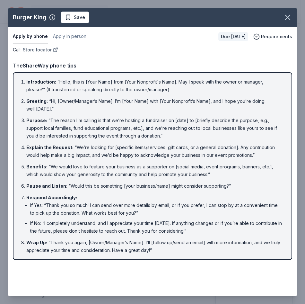
click at [41, 50] on link "Store locator" at bounding box center [40, 50] width 35 height 8
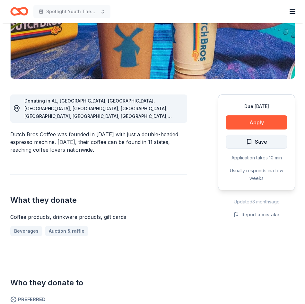
scroll to position [128, 0]
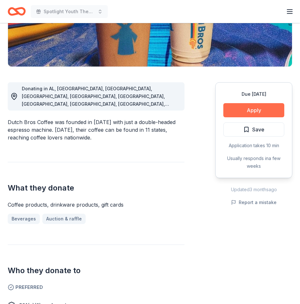
click at [243, 110] on button "Apply" at bounding box center [253, 110] width 61 height 14
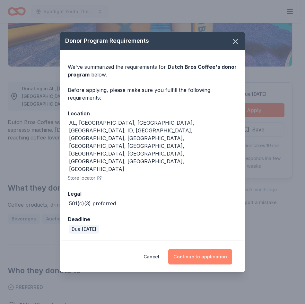
click at [203, 249] on button "Continue to application" at bounding box center [200, 256] width 64 height 15
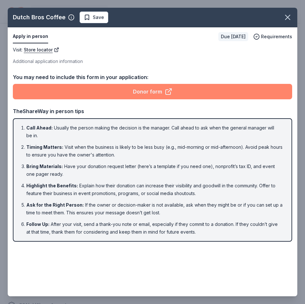
click at [107, 90] on link "Donor form" at bounding box center [152, 91] width 279 height 15
click at [142, 93] on link "Donor form" at bounding box center [152, 91] width 279 height 15
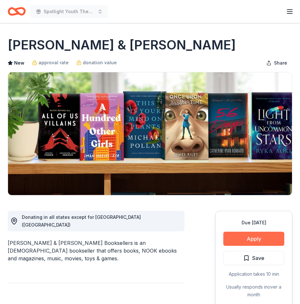
click at [245, 238] on button "Apply" at bounding box center [253, 238] width 61 height 14
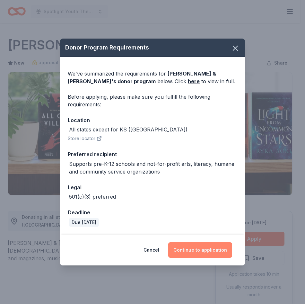
click at [215, 244] on button "Continue to application" at bounding box center [200, 249] width 64 height 15
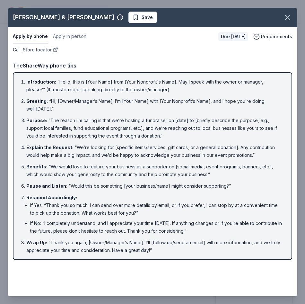
click at [40, 46] on link "Store locator" at bounding box center [40, 50] width 35 height 8
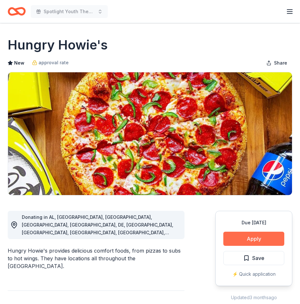
click at [263, 238] on button "Apply" at bounding box center [253, 238] width 61 height 14
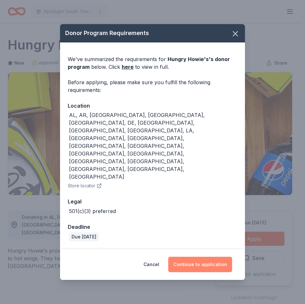
click at [222, 257] on button "Continue to application" at bounding box center [200, 264] width 64 height 15
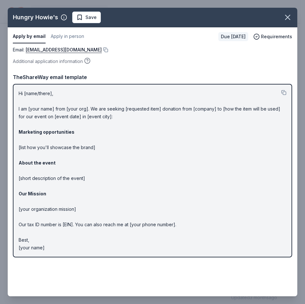
drag, startPoint x: 87, startPoint y: 51, endPoint x: 110, endPoint y: 48, distance: 24.0
click at [110, 48] on div "Email : community@hungryhowies.com" at bounding box center [152, 50] width 279 height 8
click at [102, 49] on button at bounding box center [105, 49] width 6 height 5
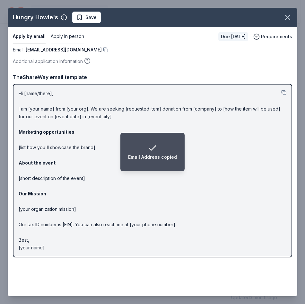
click at [74, 33] on button "Apply in person" at bounding box center [67, 36] width 33 height 13
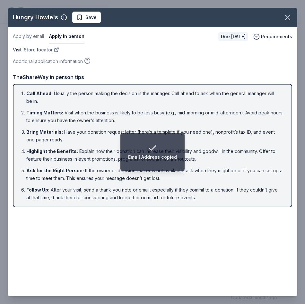
click at [42, 53] on link "Store locator" at bounding box center [41, 50] width 35 height 8
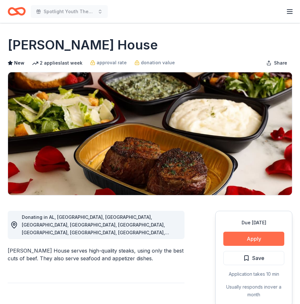
click at [244, 237] on button "Apply" at bounding box center [253, 238] width 61 height 14
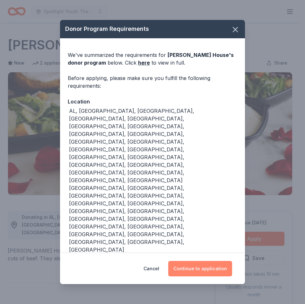
click at [190, 261] on button "Continue to application" at bounding box center [200, 268] width 64 height 15
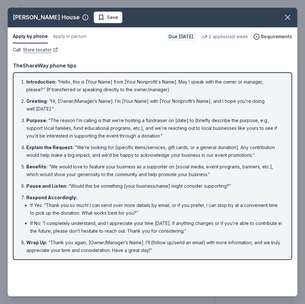
click at [46, 52] on link "Store locator" at bounding box center [40, 50] width 35 height 8
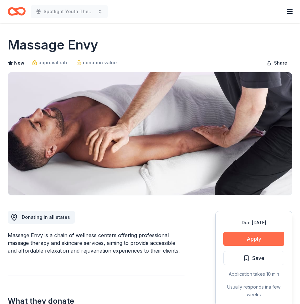
click at [249, 232] on button "Apply" at bounding box center [253, 238] width 61 height 14
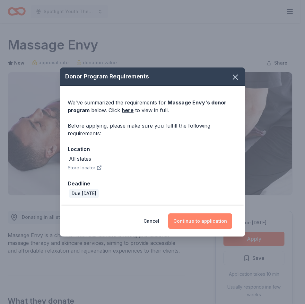
click at [210, 215] on button "Continue to application" at bounding box center [200, 220] width 64 height 15
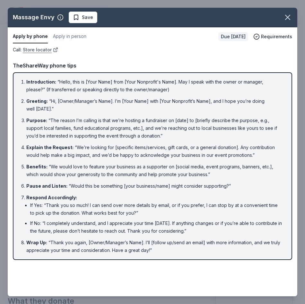
click at [38, 49] on link "Store locator" at bounding box center [40, 50] width 35 height 8
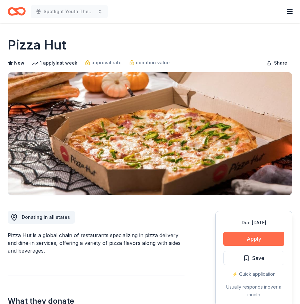
click at [261, 234] on button "Apply" at bounding box center [253, 238] width 61 height 14
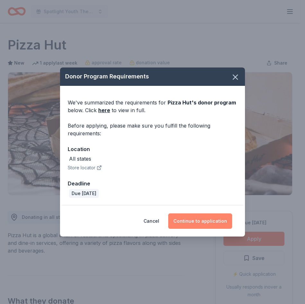
click at [202, 222] on button "Continue to application" at bounding box center [200, 220] width 64 height 15
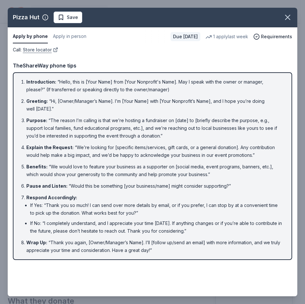
click at [47, 50] on link "Store locator" at bounding box center [40, 50] width 35 height 8
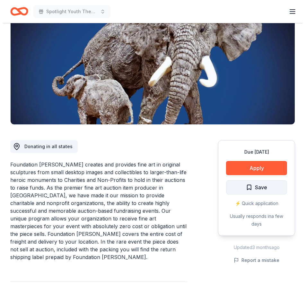
scroll to position [96, 0]
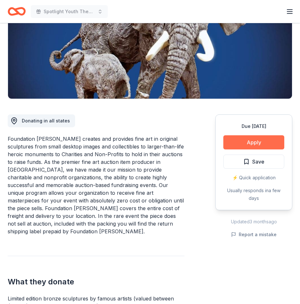
click at [246, 140] on button "Apply" at bounding box center [253, 142] width 61 height 14
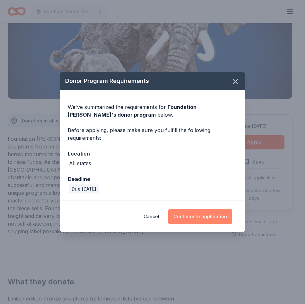
click at [224, 217] on button "Continue to application" at bounding box center [200, 216] width 64 height 15
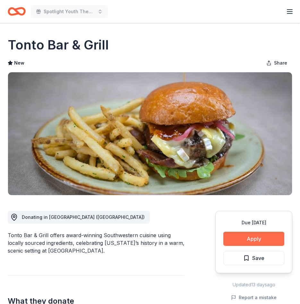
click at [242, 240] on button "Apply" at bounding box center [253, 238] width 61 height 14
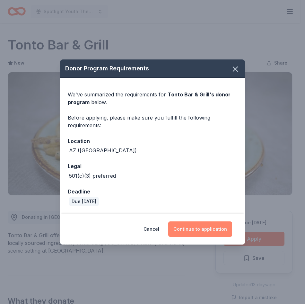
click at [199, 227] on button "Continue to application" at bounding box center [200, 228] width 64 height 15
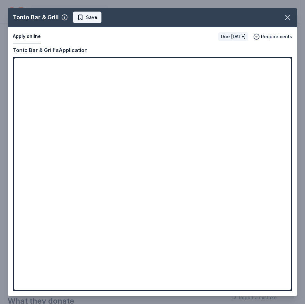
click at [84, 14] on span "Save" at bounding box center [87, 17] width 20 height 8
click at [284, 16] on icon "button" at bounding box center [287, 17] width 9 height 9
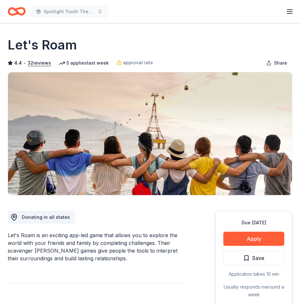
click at [247, 230] on div "Due [DATE] Apply Save Application takes 10 min Usually responds in around a week" at bounding box center [253, 259] width 77 height 96
click at [245, 238] on button "Apply" at bounding box center [253, 238] width 61 height 14
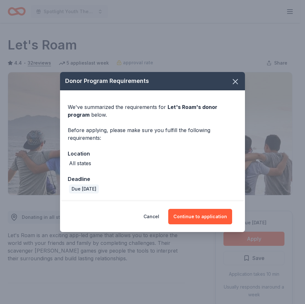
click at [187, 205] on div "Cancel Continue to application" at bounding box center [152, 216] width 185 height 31
drag, startPoint x: 187, startPoint y: 205, endPoint x: 192, endPoint y: 221, distance: 15.9
click at [192, 221] on button "Continue to application" at bounding box center [200, 216] width 64 height 15
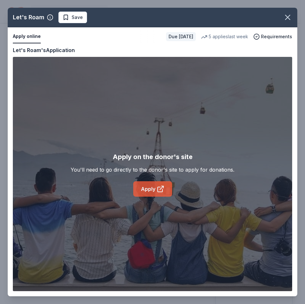
click at [156, 187] on link "Apply" at bounding box center [152, 188] width 39 height 15
click at [59, 16] on button "Save" at bounding box center [72, 18] width 29 height 12
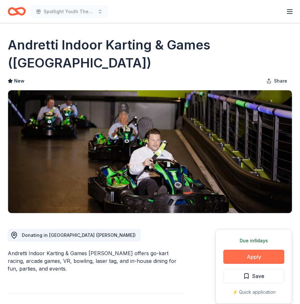
click at [272, 249] on button "Apply" at bounding box center [253, 256] width 61 height 14
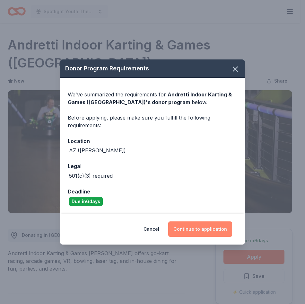
drag, startPoint x: 214, startPoint y: 224, endPoint x: 216, endPoint y: 217, distance: 6.8
click at [214, 223] on button "Continue to application" at bounding box center [200, 228] width 64 height 15
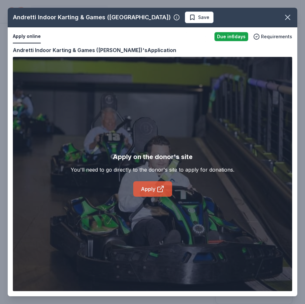
click at [138, 188] on link "Apply" at bounding box center [152, 188] width 39 height 15
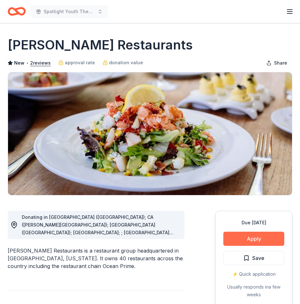
click at [248, 240] on button "Apply" at bounding box center [253, 238] width 61 height 14
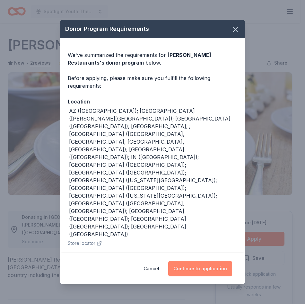
drag, startPoint x: 198, startPoint y: 256, endPoint x: 203, endPoint y: 266, distance: 11.1
click at [198, 257] on div "Cancel Continue to application" at bounding box center [152, 268] width 185 height 31
click at [203, 268] on button "Continue to application" at bounding box center [200, 268] width 64 height 15
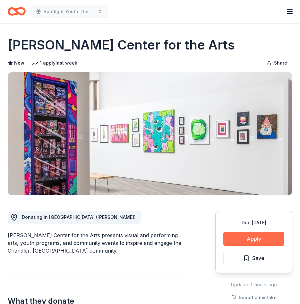
click at [243, 237] on button "Apply" at bounding box center [253, 238] width 61 height 14
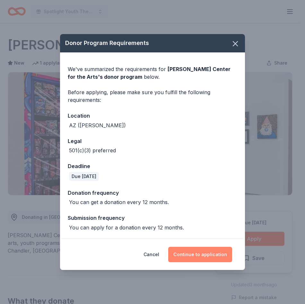
click at [193, 253] on button "Continue to application" at bounding box center [200, 254] width 64 height 15
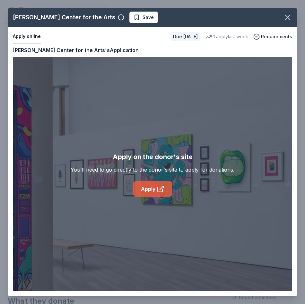
drag, startPoint x: 153, startPoint y: 177, endPoint x: 151, endPoint y: 187, distance: 10.2
click at [153, 177] on div "Apply on the donor's site You'll need to go directly to the donor's site to app…" at bounding box center [153, 174] width 164 height 45
click at [150, 187] on link "Apply" at bounding box center [152, 188] width 39 height 15
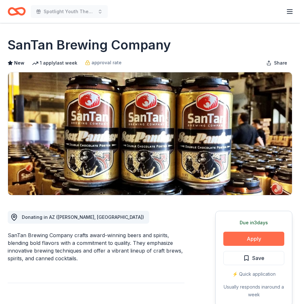
click at [254, 242] on button "Apply" at bounding box center [253, 238] width 61 height 14
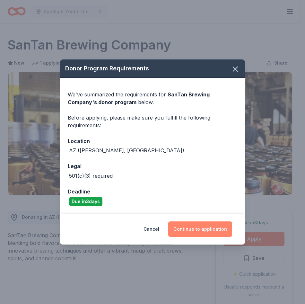
click at [192, 225] on button "Continue to application" at bounding box center [200, 228] width 64 height 15
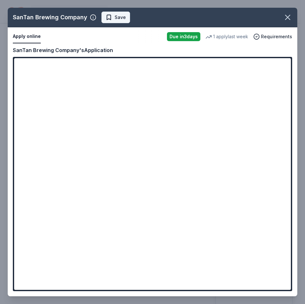
click at [126, 17] on button "Save" at bounding box center [115, 18] width 29 height 12
click at [288, 15] on icon "button" at bounding box center [287, 17] width 9 height 9
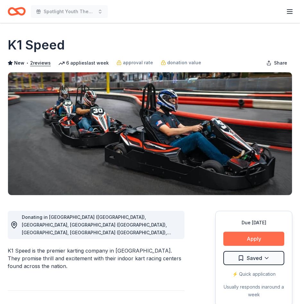
click at [246, 235] on button "Apply" at bounding box center [253, 238] width 61 height 14
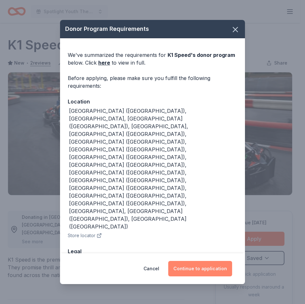
click at [206, 261] on button "Continue to application" at bounding box center [200, 268] width 64 height 15
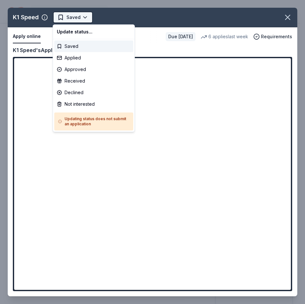
click at [69, 18] on html "Spotlight Youth Theatre Presents: Family Fun Night Earn Rewards Due [DATE] Shar…" at bounding box center [152, 152] width 305 height 304
click at [289, 16] on html "Spotlight Youth Theatre Presents: Family Fun Night Earn Rewards Due in 18 days …" at bounding box center [152, 152] width 305 height 304
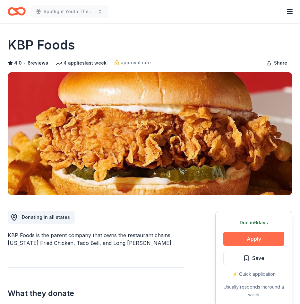
click at [252, 235] on button "Apply" at bounding box center [253, 238] width 61 height 14
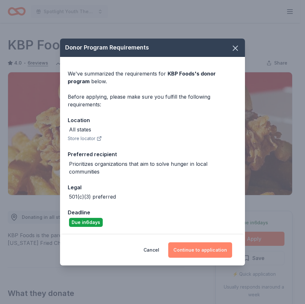
click at [198, 252] on button "Continue to application" at bounding box center [200, 249] width 64 height 15
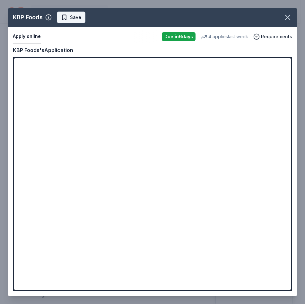
click at [65, 16] on span "Save" at bounding box center [71, 17] width 20 height 8
click at [291, 18] on icon "button" at bounding box center [287, 17] width 9 height 9
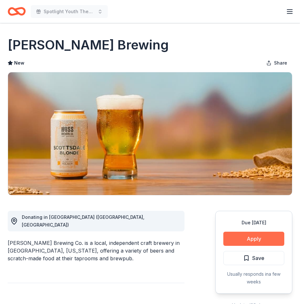
click at [240, 245] on button "Apply" at bounding box center [253, 238] width 61 height 14
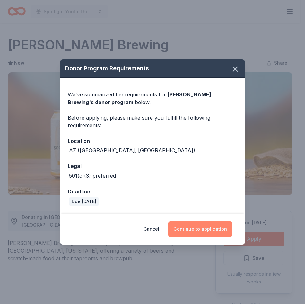
click at [205, 224] on button "Continue to application" at bounding box center [200, 228] width 64 height 15
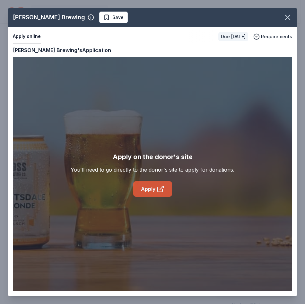
click at [150, 190] on link "Apply" at bounding box center [152, 188] width 39 height 15
click at [112, 16] on span "Save" at bounding box center [117, 17] width 11 height 8
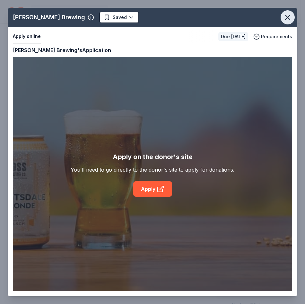
click at [286, 16] on icon "button" at bounding box center [287, 17] width 4 height 4
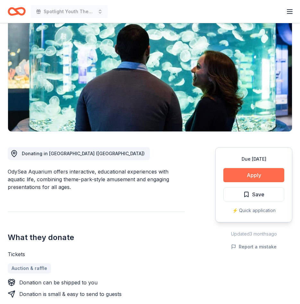
scroll to position [64, 0]
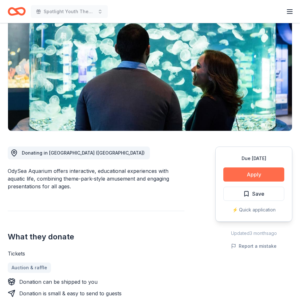
click at [247, 173] on button "Apply" at bounding box center [253, 174] width 61 height 14
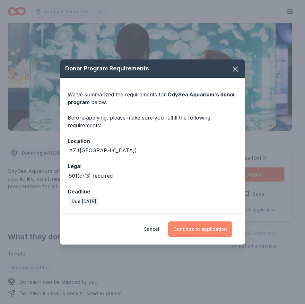
click at [218, 225] on button "Continue to application" at bounding box center [200, 228] width 64 height 15
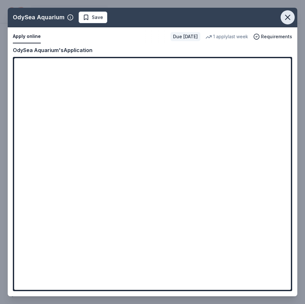
click at [285, 17] on icon "button" at bounding box center [287, 17] width 9 height 9
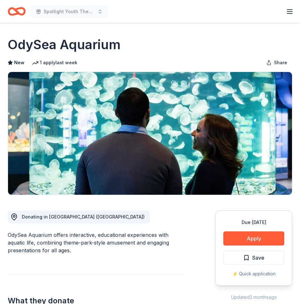
scroll to position [0, 0]
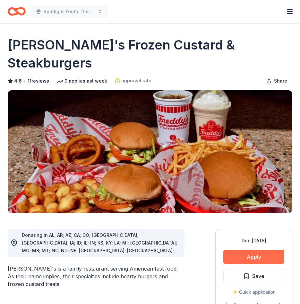
click at [266, 249] on button "Apply" at bounding box center [253, 256] width 61 height 14
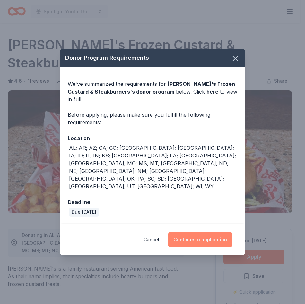
click at [197, 232] on button "Continue to application" at bounding box center [200, 239] width 64 height 15
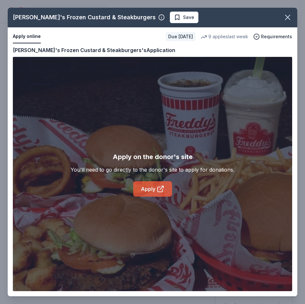
click at [149, 193] on link "Apply" at bounding box center [152, 188] width 39 height 15
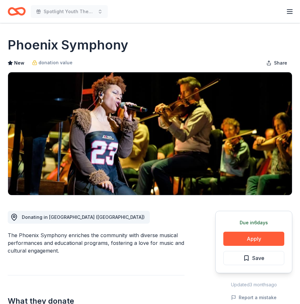
scroll to position [266, 0]
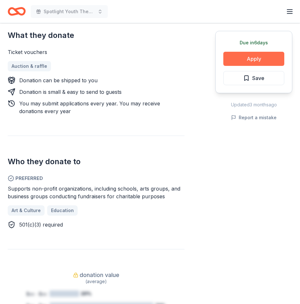
click at [243, 62] on button "Apply" at bounding box center [253, 59] width 61 height 14
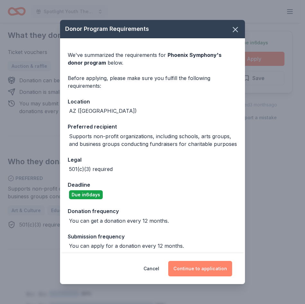
click at [197, 267] on button "Continue to application" at bounding box center [200, 268] width 64 height 15
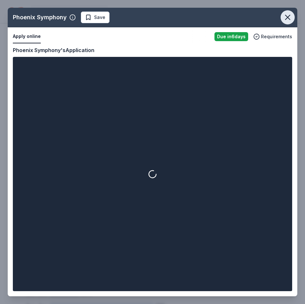
click at [291, 18] on icon "button" at bounding box center [287, 17] width 9 height 9
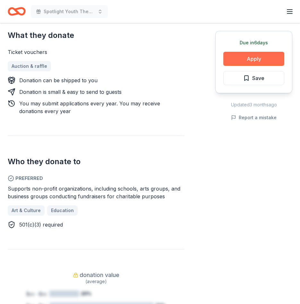
click at [236, 58] on button "Apply" at bounding box center [253, 59] width 61 height 14
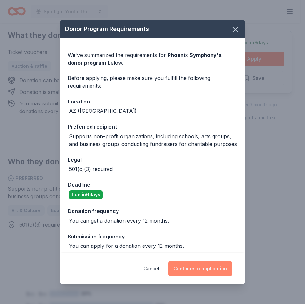
click at [203, 271] on button "Continue to application" at bounding box center [200, 268] width 64 height 15
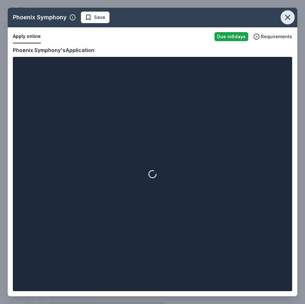
drag, startPoint x: 287, startPoint y: 17, endPoint x: 292, endPoint y: 19, distance: 5.9
click at [287, 17] on icon "button" at bounding box center [287, 17] width 4 height 4
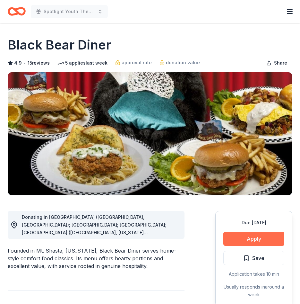
click at [237, 234] on button "Apply" at bounding box center [253, 238] width 61 height 14
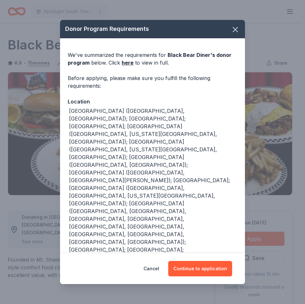
click at [205, 263] on button "Continue to application" at bounding box center [200, 268] width 64 height 15
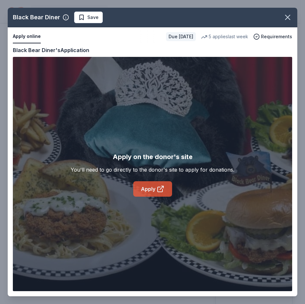
click at [150, 187] on link "Apply" at bounding box center [152, 188] width 39 height 15
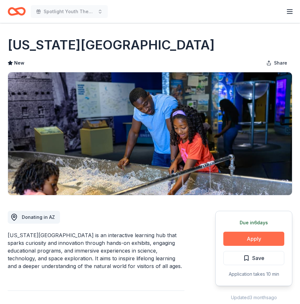
click at [246, 237] on button "Apply" at bounding box center [253, 238] width 61 height 14
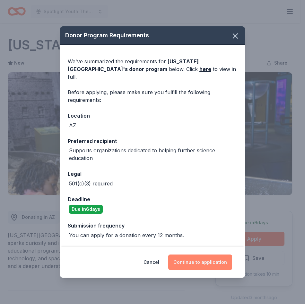
click at [212, 262] on button "Continue to application" at bounding box center [200, 261] width 64 height 15
